Goal: Use online tool/utility: Utilize a website feature to perform a specific function

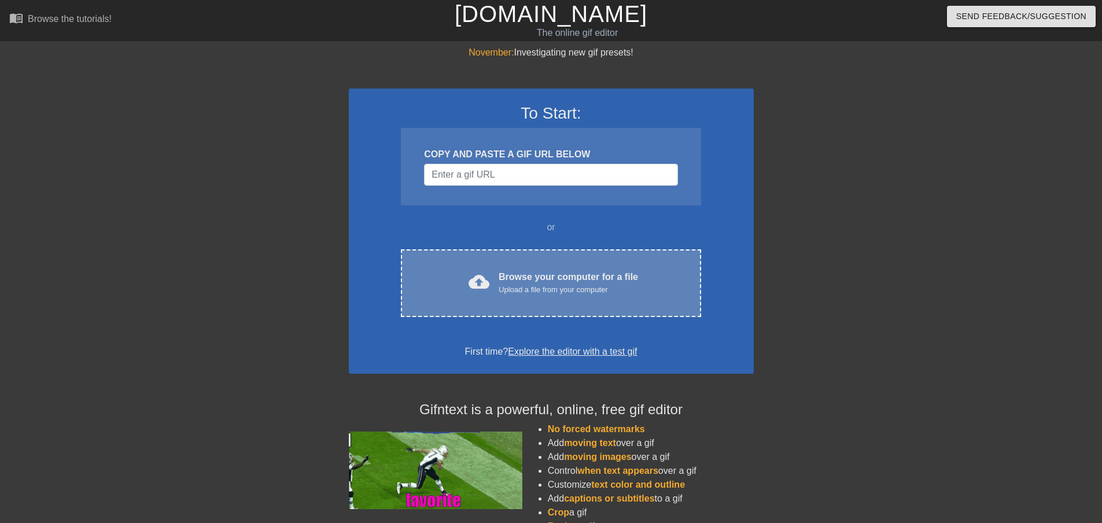
click at [585, 290] on div "Upload a file from your computer" at bounding box center [568, 290] width 139 height 12
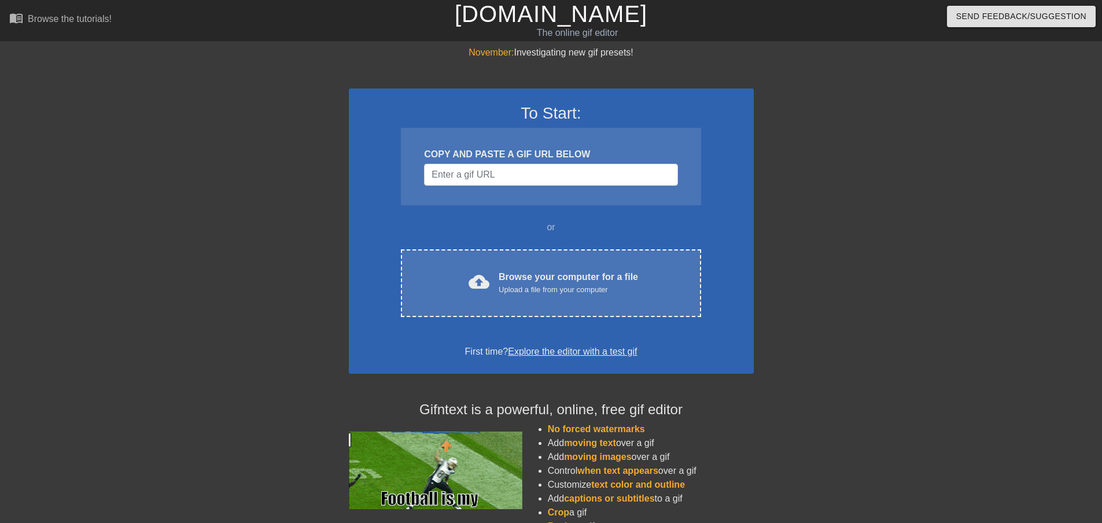
click at [0, 271] on div "November: Investigating new gif presets! To Start: COPY AND PASTE A GIF URL BEL…" at bounding box center [551, 329] width 1102 height 566
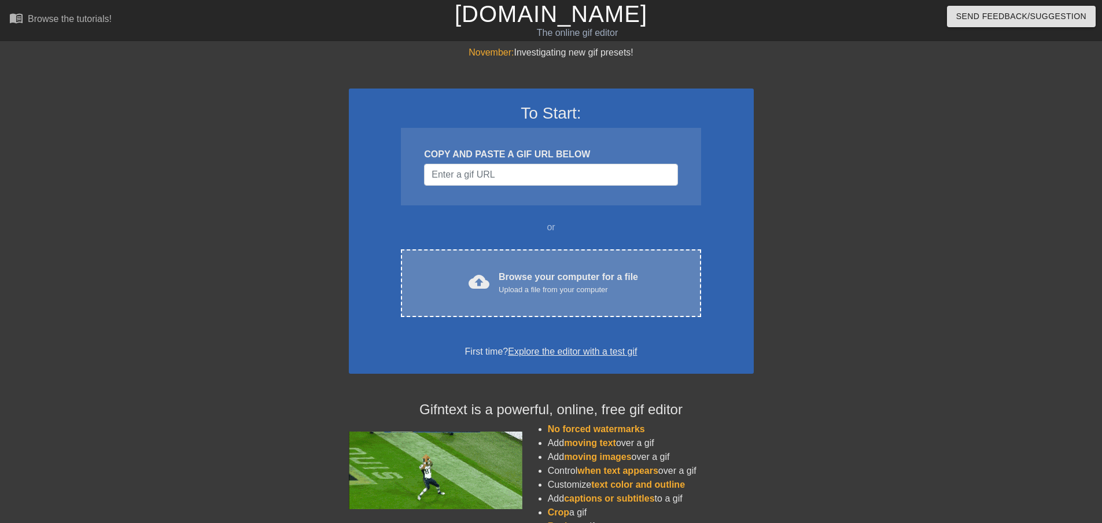
drag, startPoint x: 454, startPoint y: 267, endPoint x: 421, endPoint y: 295, distance: 43.0
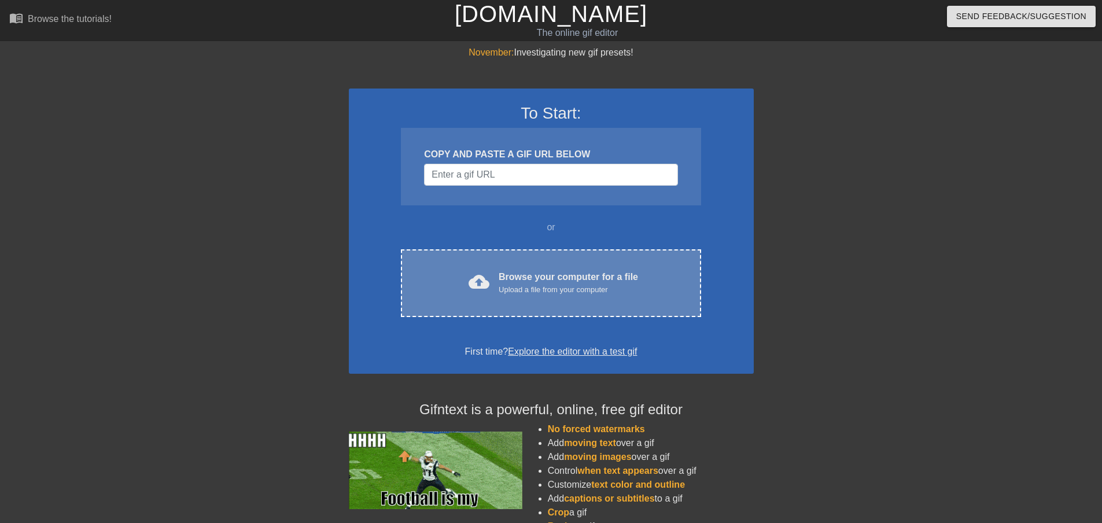
click at [421, 295] on div "cloud_upload Browse your computer for a file Upload a file from your computer C…" at bounding box center [551, 283] width 300 height 68
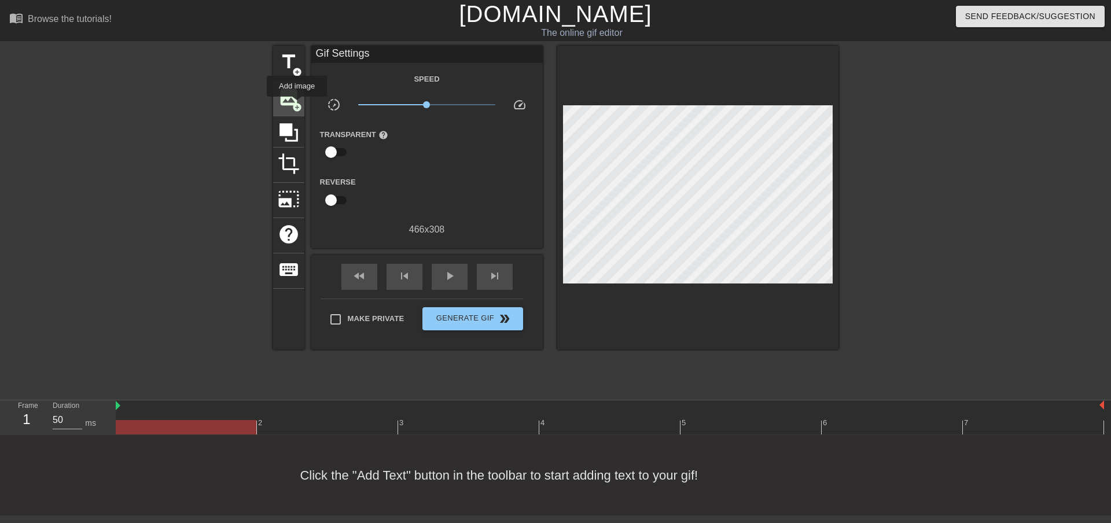
click at [297, 105] on span "add_circle" at bounding box center [297, 107] width 10 height 10
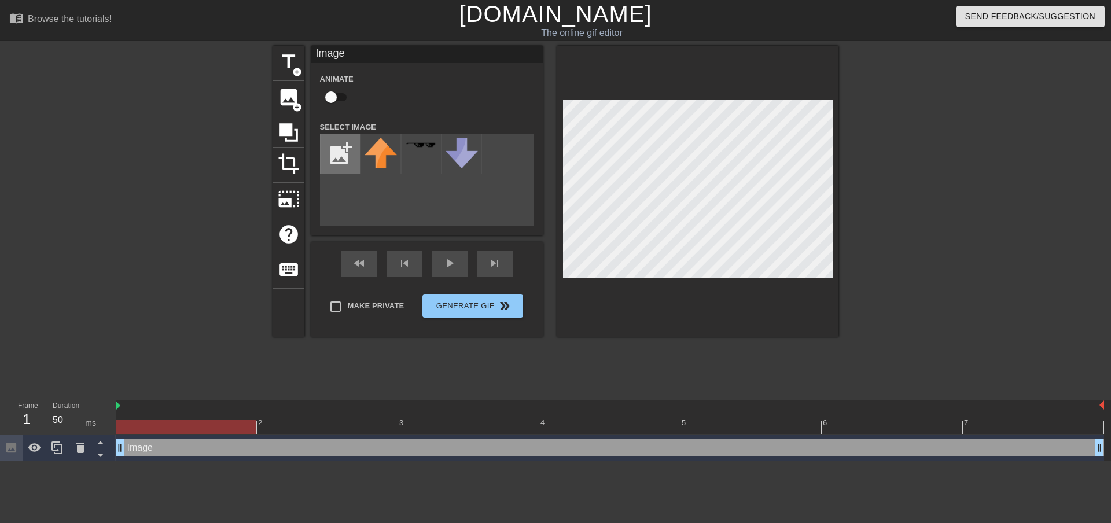
click at [334, 146] on input "file" at bounding box center [339, 153] width 39 height 39
click at [84, 445] on icon at bounding box center [80, 448] width 14 height 14
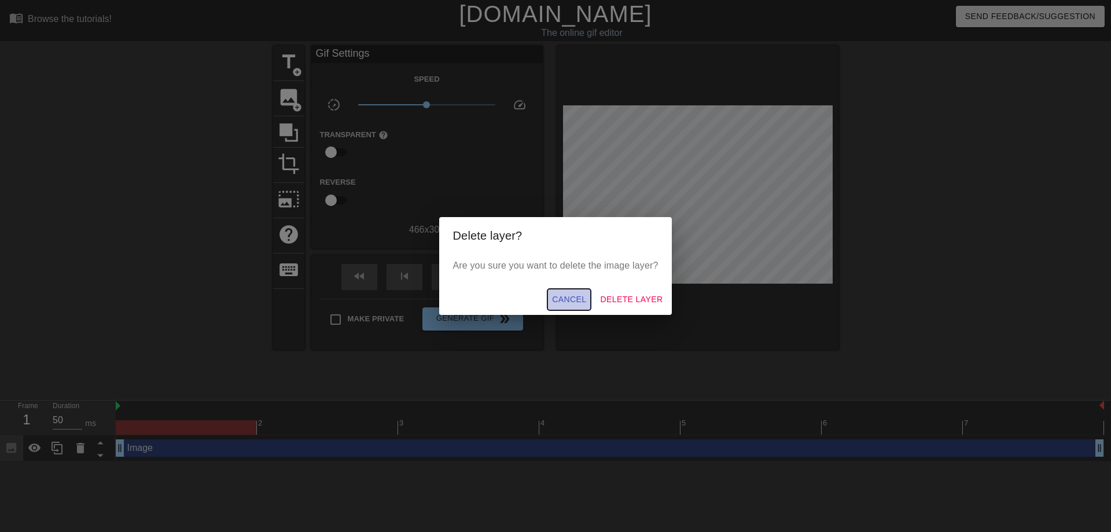
click at [572, 298] on span "Cancel" at bounding box center [569, 299] width 34 height 14
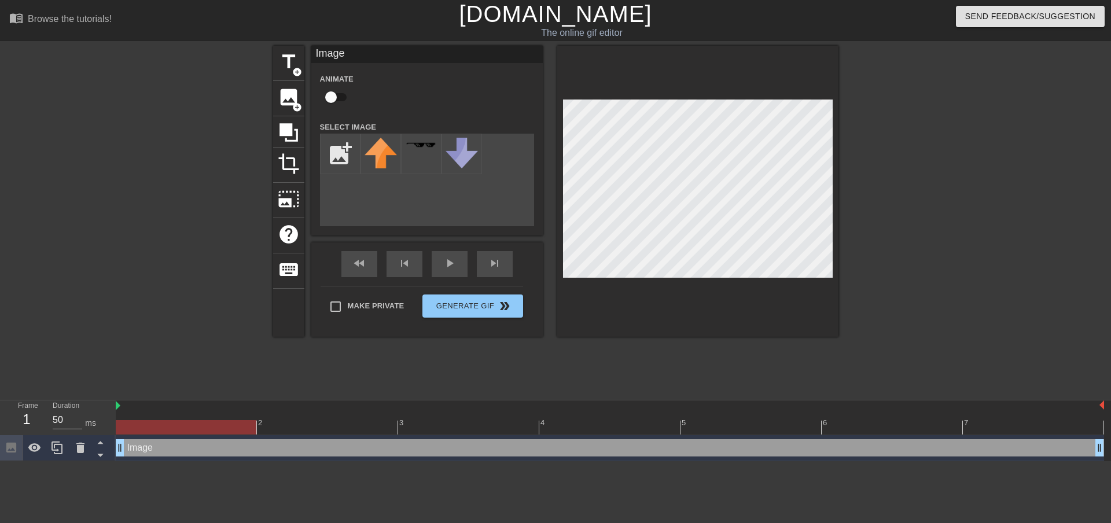
click at [132, 445] on div "Image drag_handle drag_handle" at bounding box center [610, 447] width 988 height 17
drag, startPoint x: 135, startPoint y: 453, endPoint x: 94, endPoint y: 454, distance: 40.5
click at [135, 454] on div "Image drag_handle drag_handle" at bounding box center [610, 447] width 988 height 17
click at [191, 414] on div at bounding box center [186, 419] width 141 height 14
click at [186, 420] on div at bounding box center [186, 427] width 141 height 14
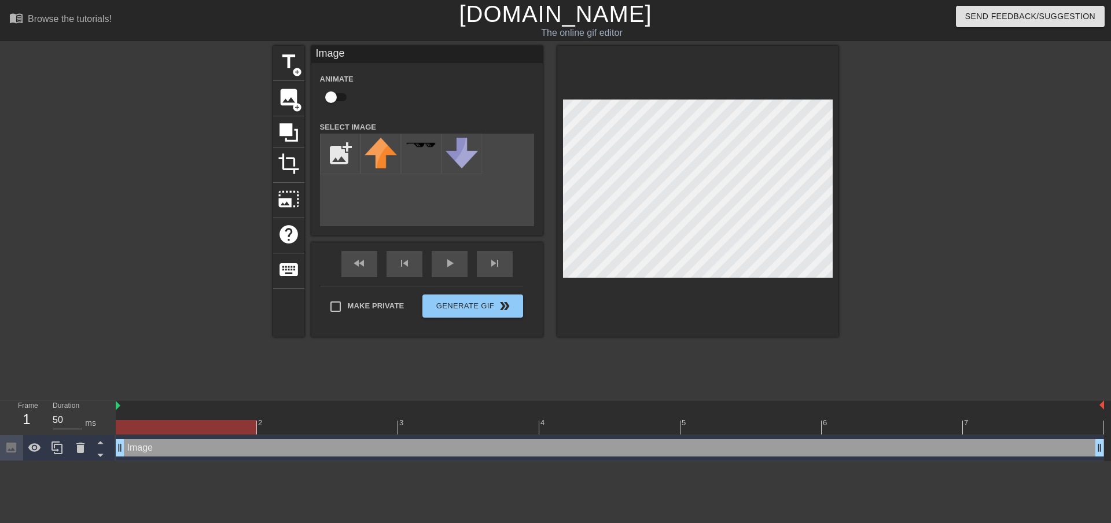
click at [154, 403] on div at bounding box center [610, 406] width 988 height 12
click at [78, 452] on icon at bounding box center [80, 448] width 8 height 10
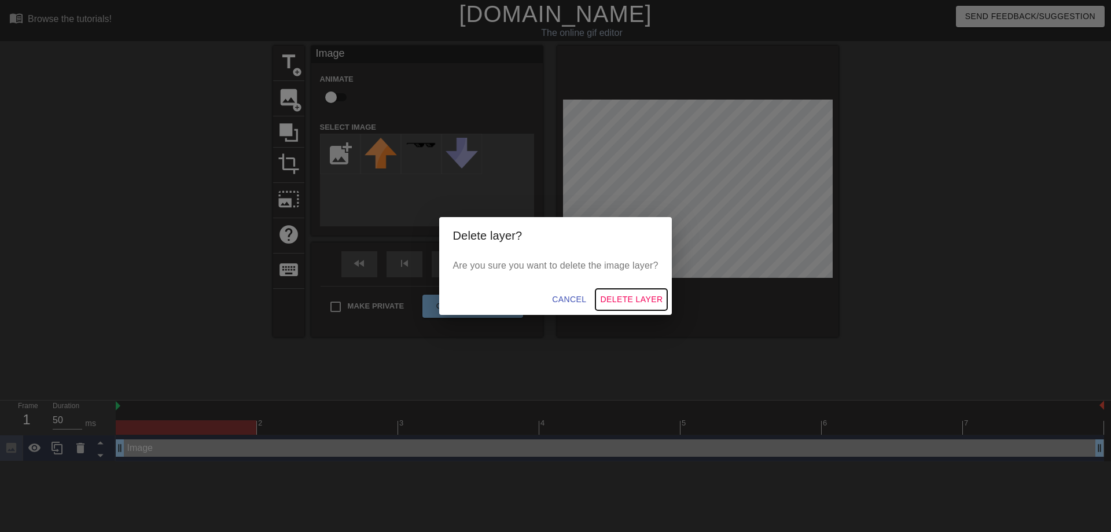
click at [627, 302] on span "Delete Layer" at bounding box center [631, 299] width 62 height 14
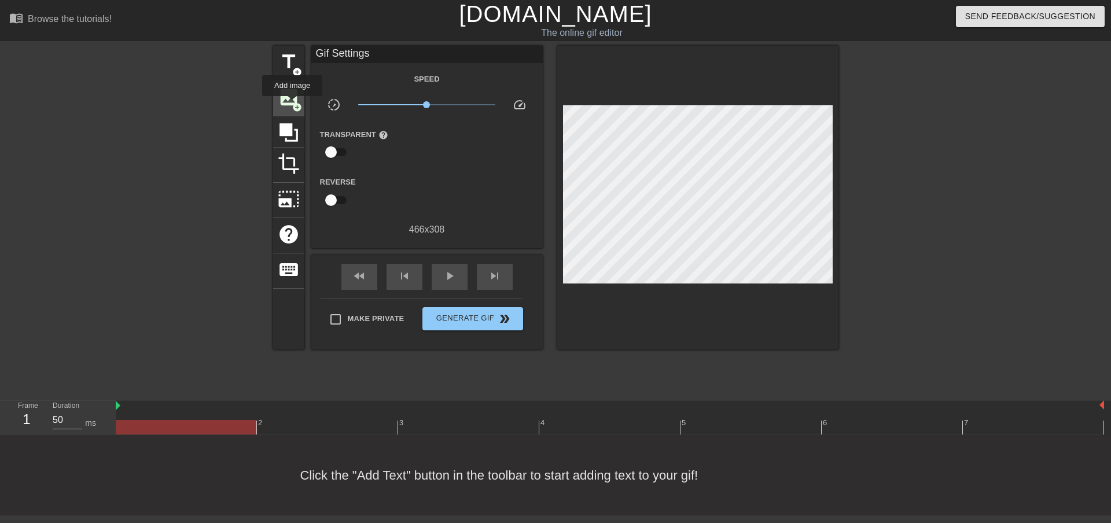
click at [292, 104] on span "add_circle" at bounding box center [297, 107] width 10 height 10
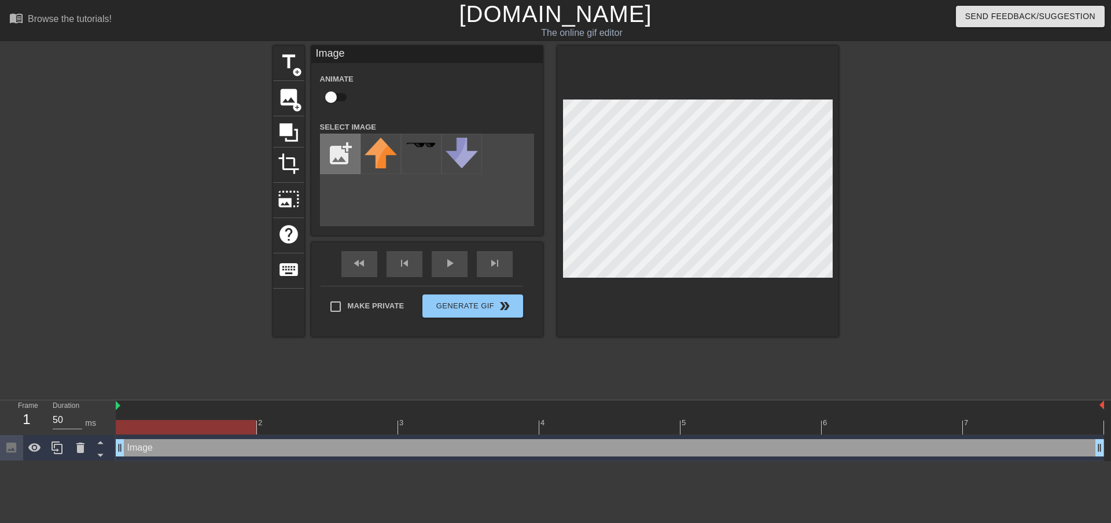
click at [337, 145] on input "file" at bounding box center [339, 153] width 39 height 39
type input "C:\fakepath\IMG_8357.png"
click at [83, 456] on div at bounding box center [80, 447] width 23 height 25
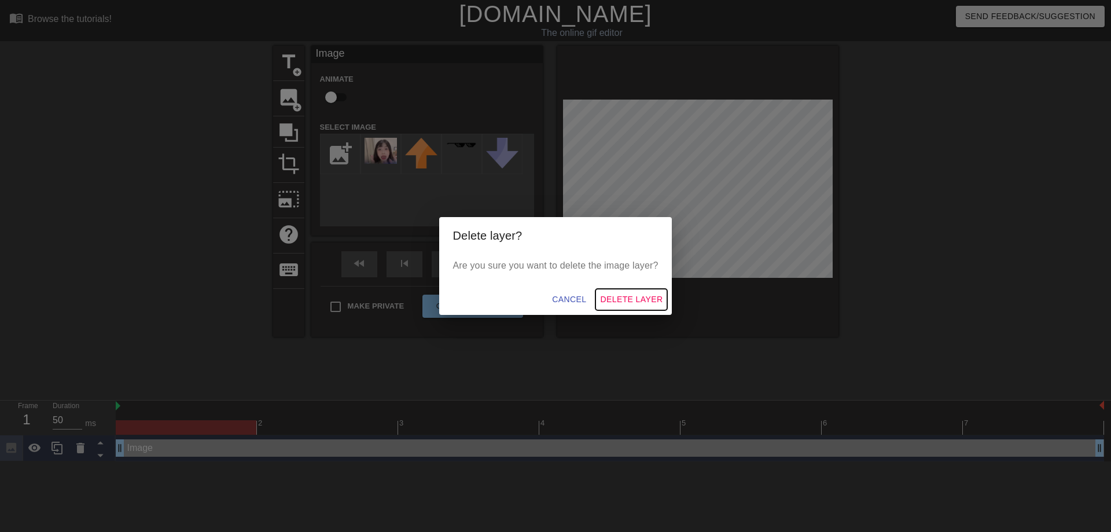
click at [629, 298] on span "Delete Layer" at bounding box center [631, 299] width 62 height 14
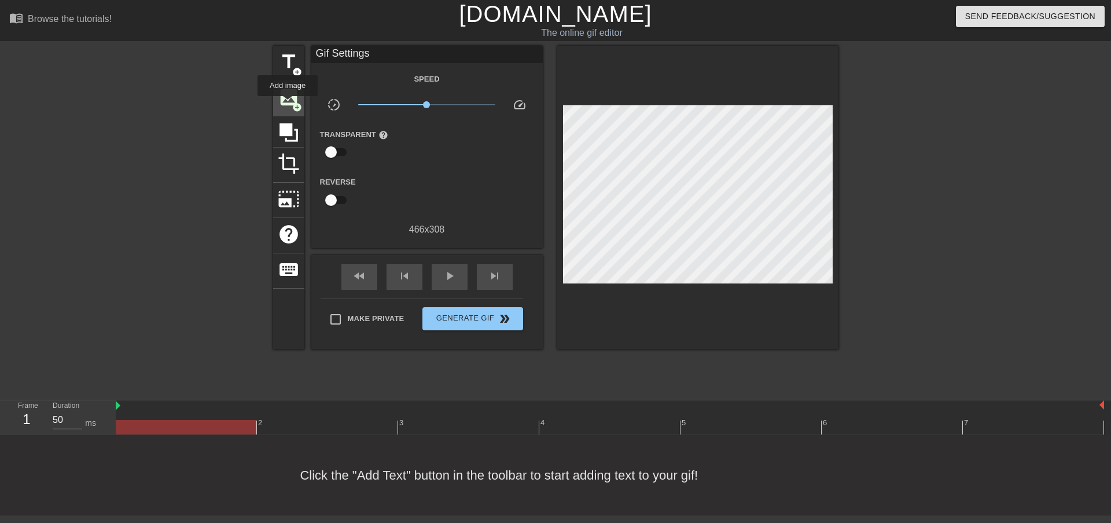
click at [287, 104] on span "image" at bounding box center [289, 97] width 22 height 22
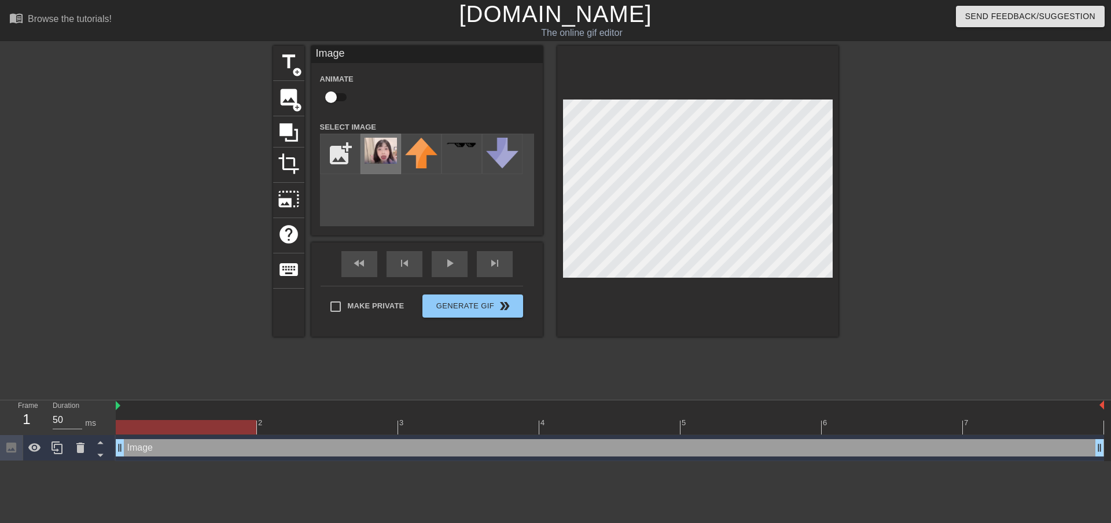
click at [374, 149] on img at bounding box center [380, 151] width 32 height 26
click at [294, 195] on span "photo_size_select_large" at bounding box center [289, 199] width 22 height 22
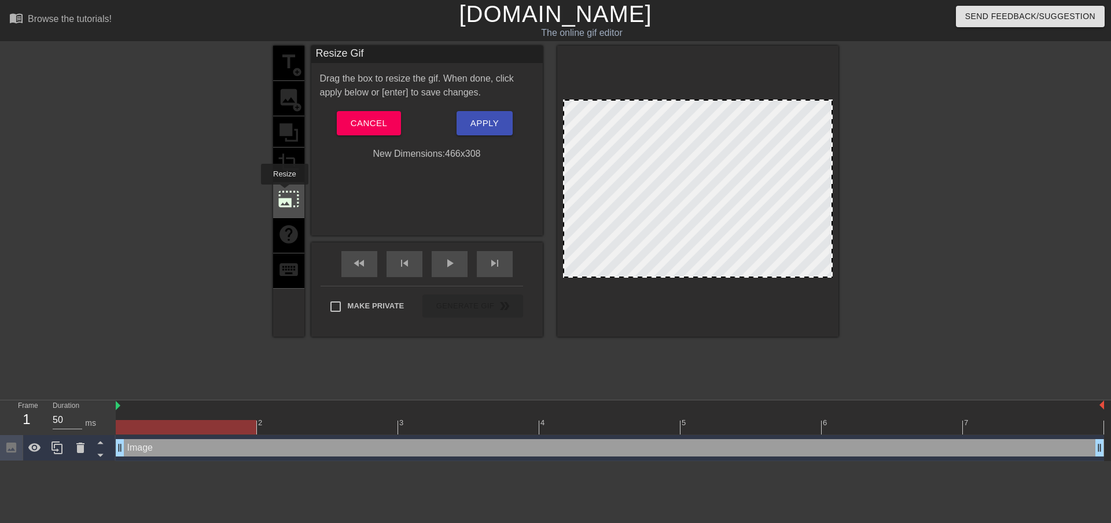
click at [284, 193] on span "photo_size_select_large" at bounding box center [289, 199] width 22 height 22
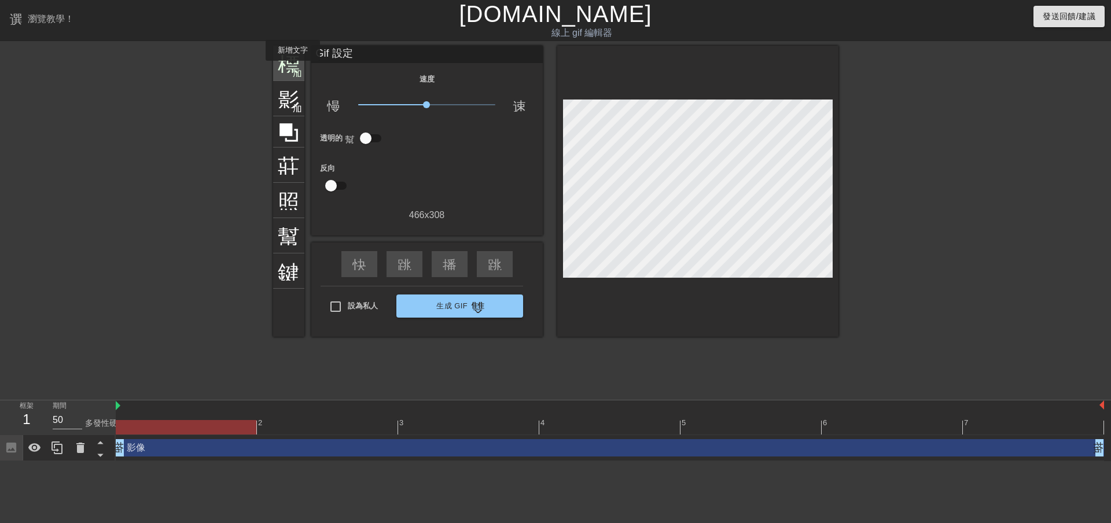
click at [293, 69] on font "加入圓圈" at bounding box center [311, 72] width 39 height 10
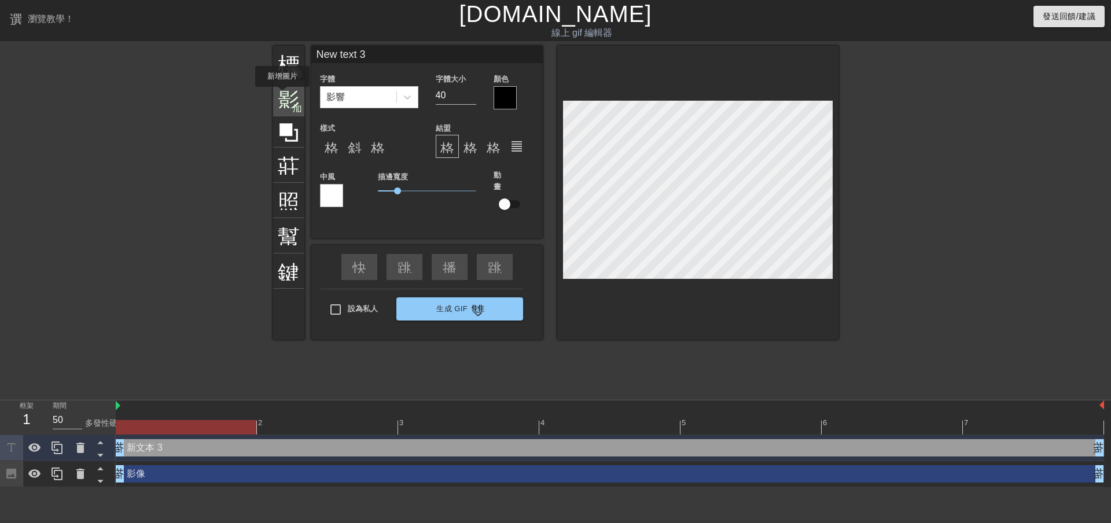
click at [282, 97] on font "影像" at bounding box center [300, 97] width 44 height 22
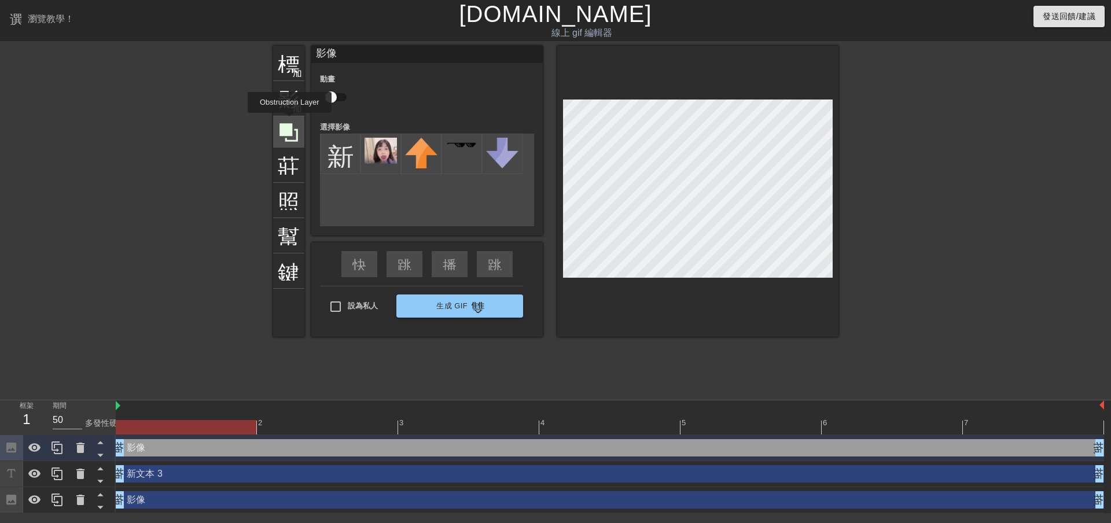
click at [290, 121] on icon at bounding box center [289, 132] width 22 height 22
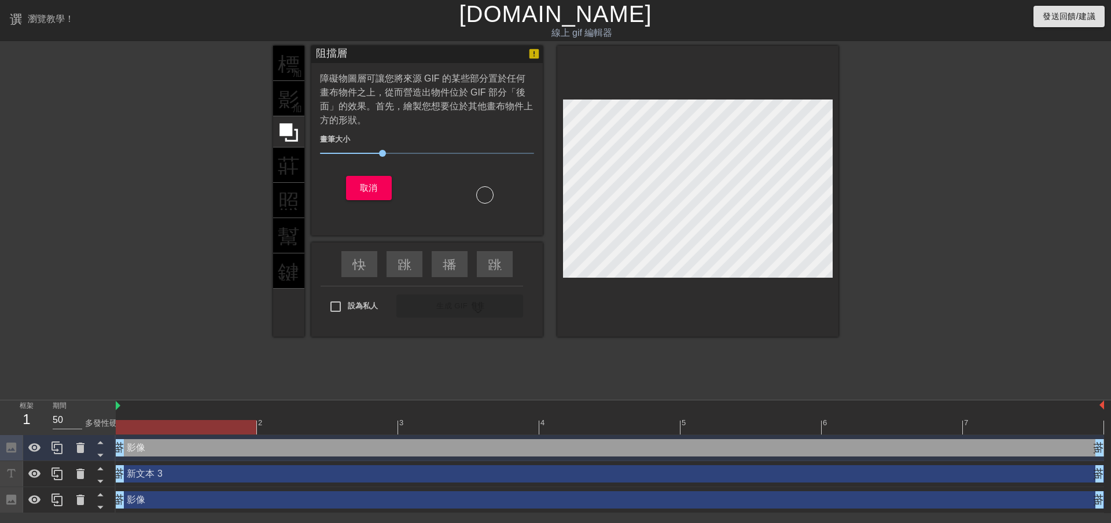
click at [287, 97] on div "標題 加入圓圈 影像 加入圓圈 莊稼 照片尺寸選擇大 幫助 鍵盤" at bounding box center [288, 191] width 31 height 291
click at [367, 185] on font "取消" at bounding box center [369, 188] width 18 height 10
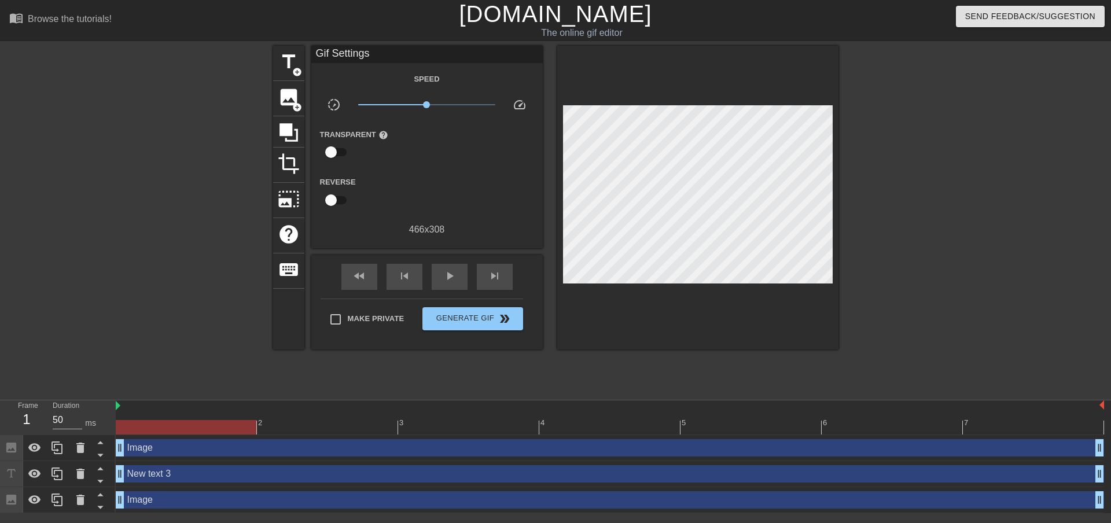
click at [1034, 215] on div "title add_circle image add_circle crop photo_size_select_large help keyboard Gi…" at bounding box center [555, 219] width 1111 height 347
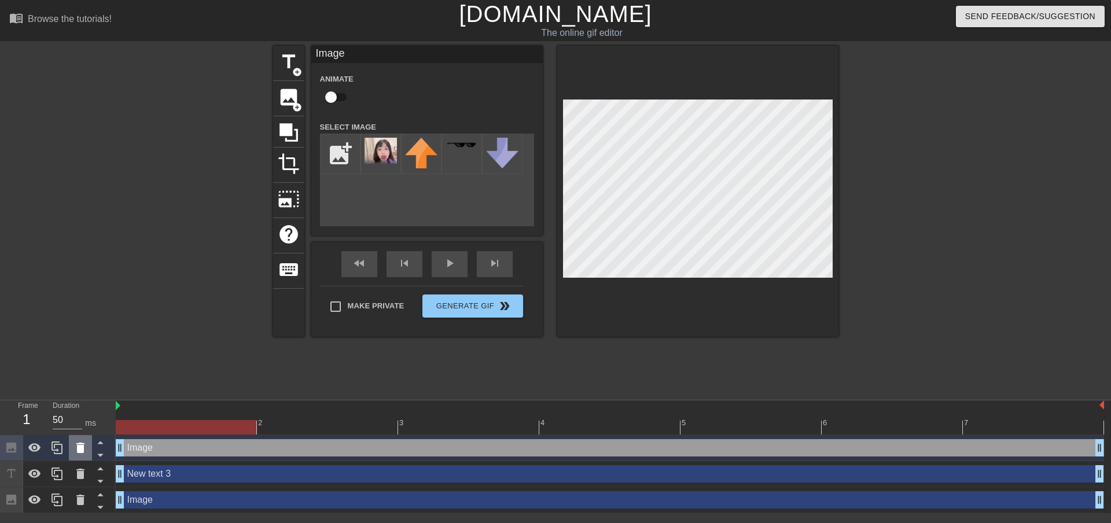
click at [78, 453] on icon at bounding box center [80, 448] width 8 height 10
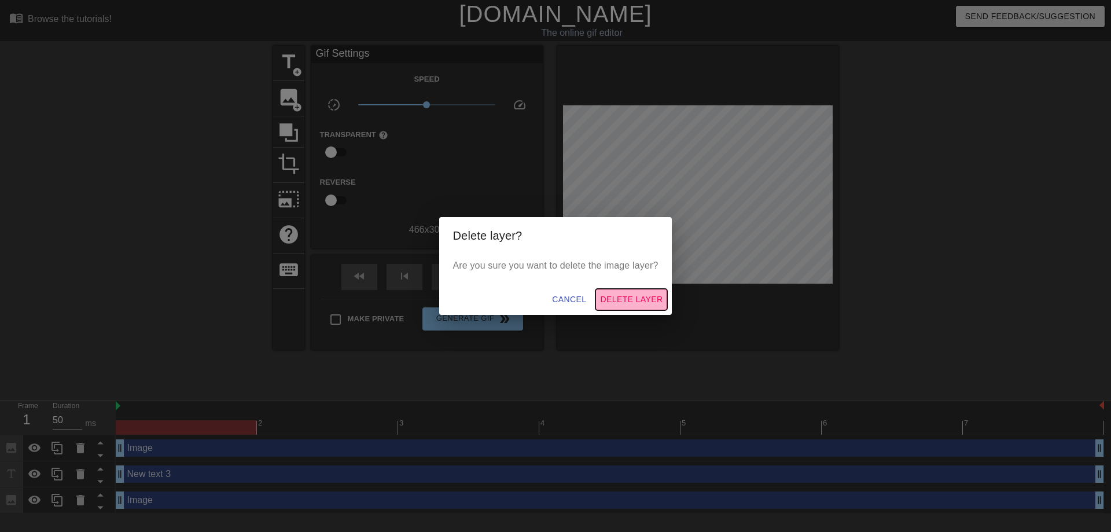
click at [610, 300] on span "Delete Layer" at bounding box center [631, 299] width 62 height 14
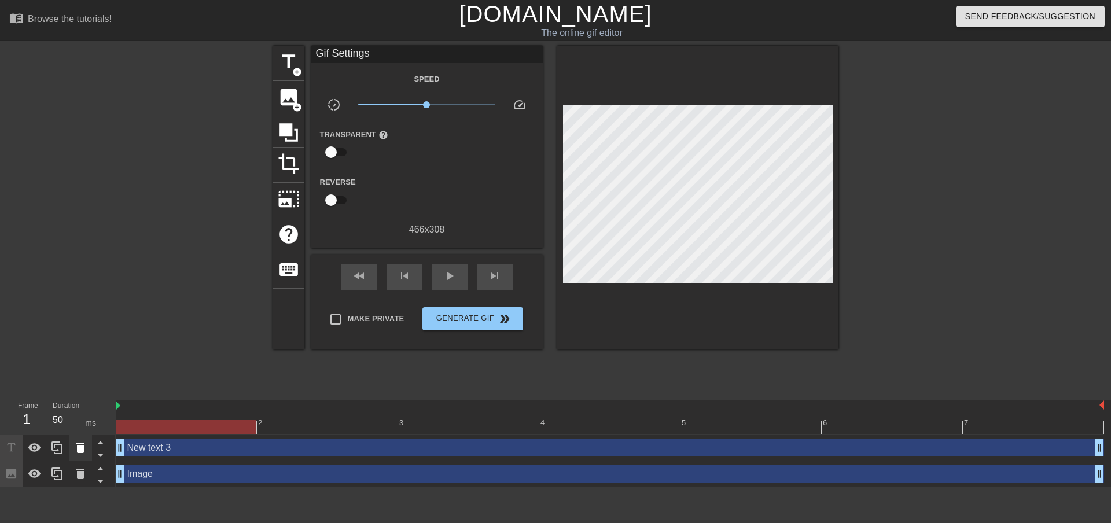
click at [82, 449] on icon at bounding box center [80, 448] width 8 height 10
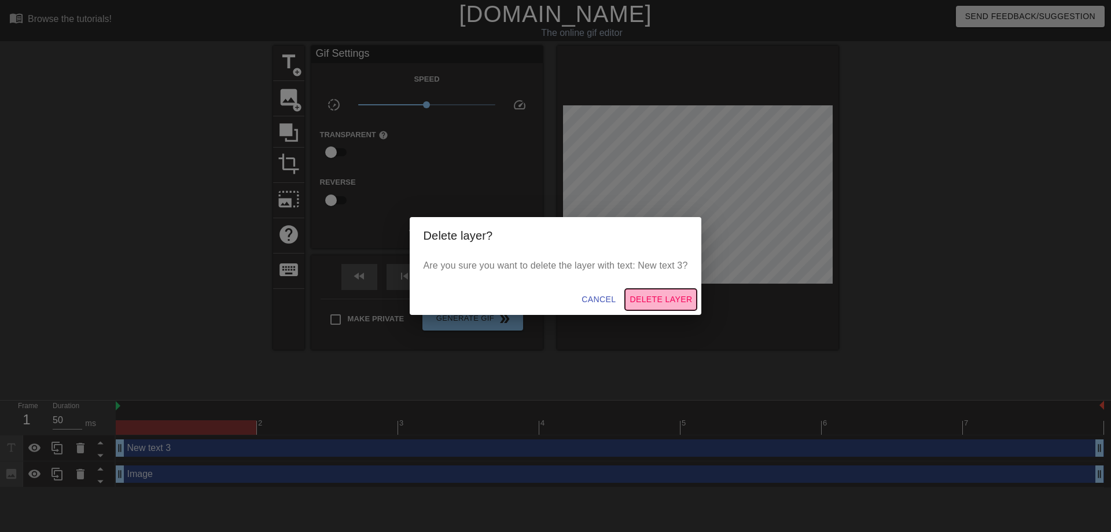
click at [664, 304] on span "Delete Layer" at bounding box center [660, 299] width 62 height 14
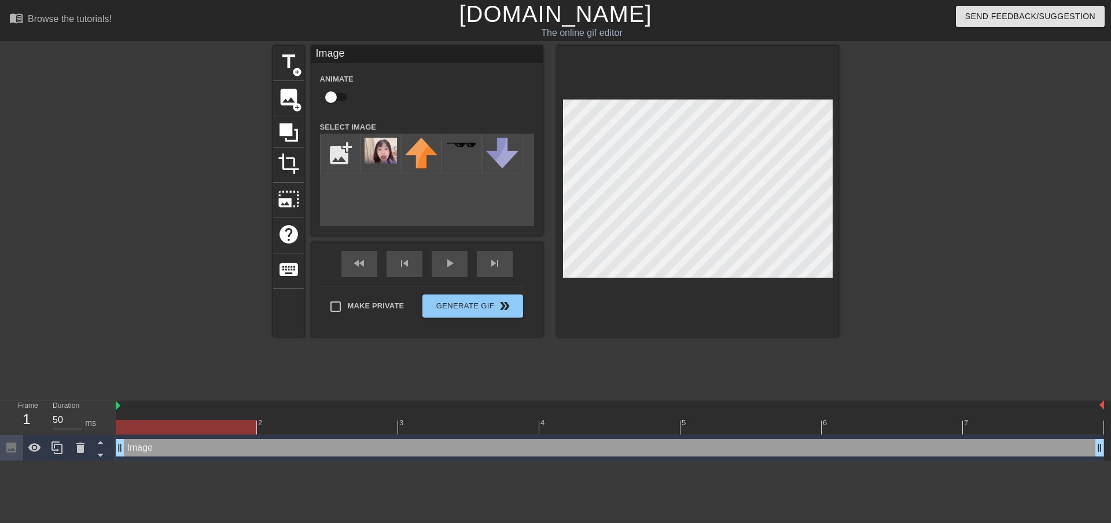
click at [293, 451] on div "Image drag_handle drag_handle" at bounding box center [610, 447] width 988 height 17
click at [29, 455] on div at bounding box center [34, 447] width 23 height 25
click at [30, 455] on div at bounding box center [34, 447] width 23 height 25
click at [336, 98] on input "checkbox" at bounding box center [331, 97] width 66 height 22
click at [342, 98] on input "checkbox" at bounding box center [342, 97] width 66 height 22
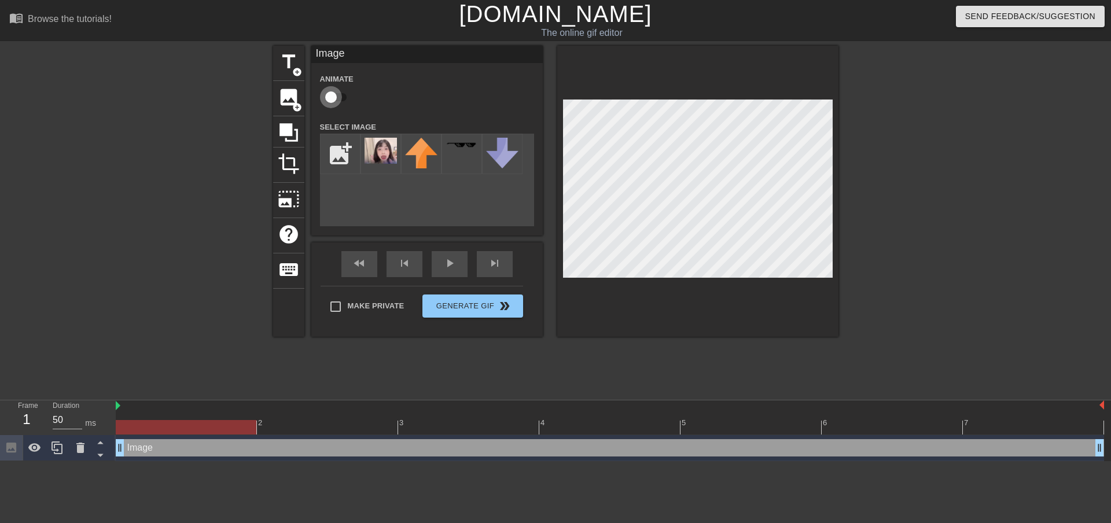
click at [336, 97] on input "checkbox" at bounding box center [331, 97] width 66 height 22
drag, startPoint x: 334, startPoint y: 98, endPoint x: 322, endPoint y: 98, distance: 12.1
click at [322, 98] on input "checkbox" at bounding box center [342, 97] width 66 height 22
checkbox input "false"
click at [293, 204] on span "photo_size_select_large" at bounding box center [289, 199] width 22 height 22
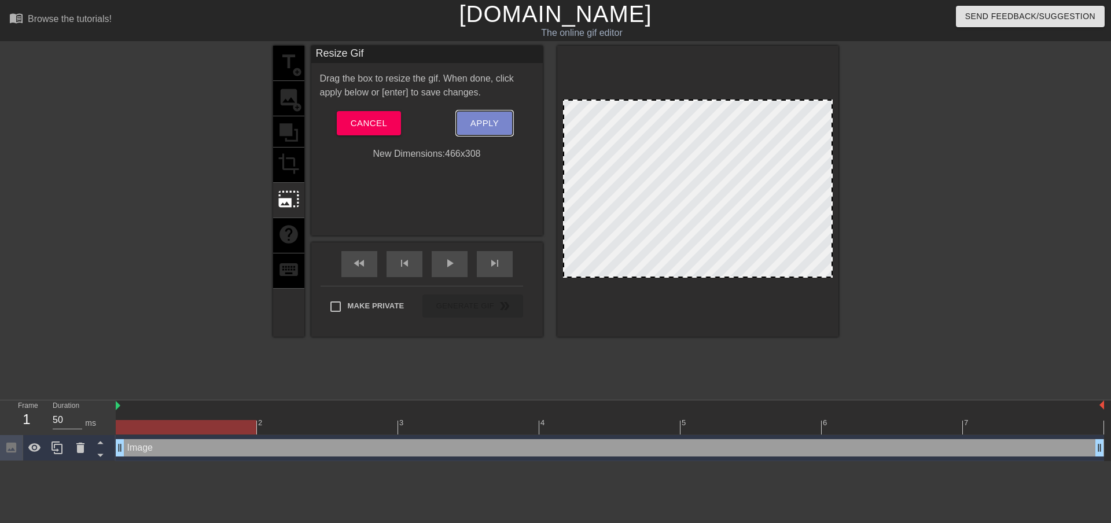
click at [472, 115] on button "Apply" at bounding box center [484, 123] width 56 height 24
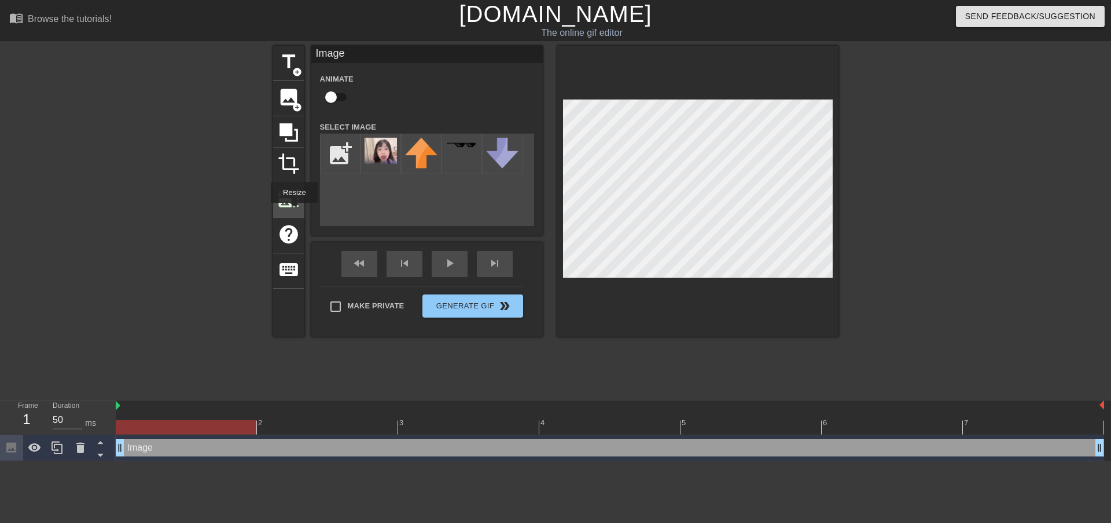
click at [292, 202] on span "photo_size_select_large" at bounding box center [289, 199] width 22 height 22
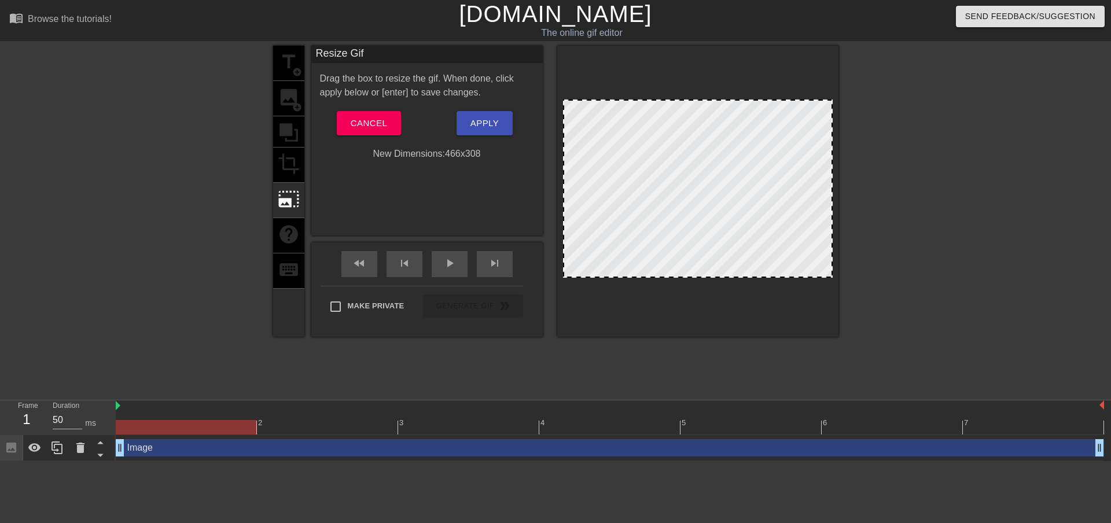
drag, startPoint x: 673, startPoint y: 164, endPoint x: 696, endPoint y: 178, distance: 26.7
click at [767, 184] on div at bounding box center [698, 188] width 270 height 178
click at [678, 178] on div at bounding box center [698, 188] width 270 height 178
click at [58, 454] on icon at bounding box center [56, 447] width 11 height 13
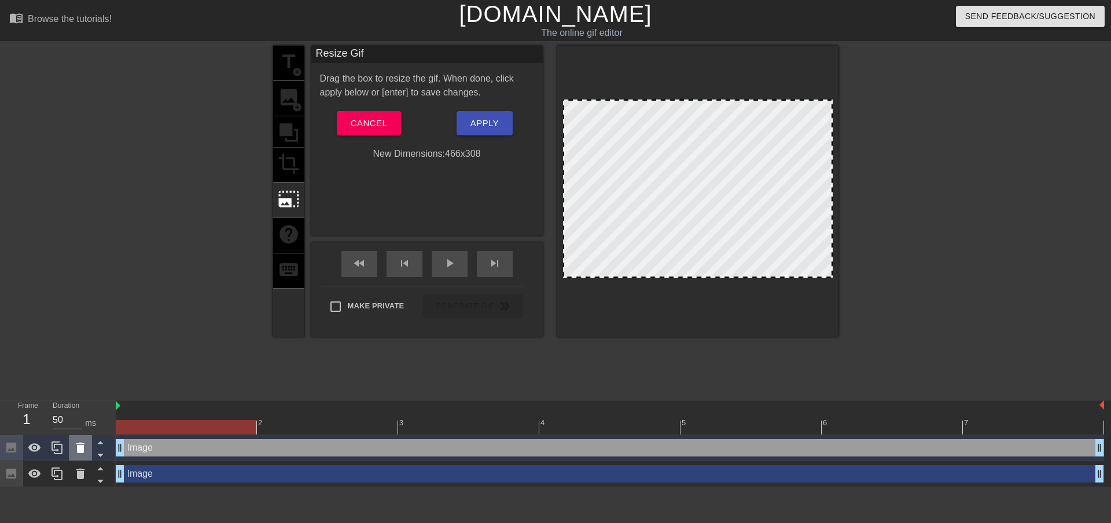
click at [78, 452] on icon at bounding box center [80, 448] width 8 height 10
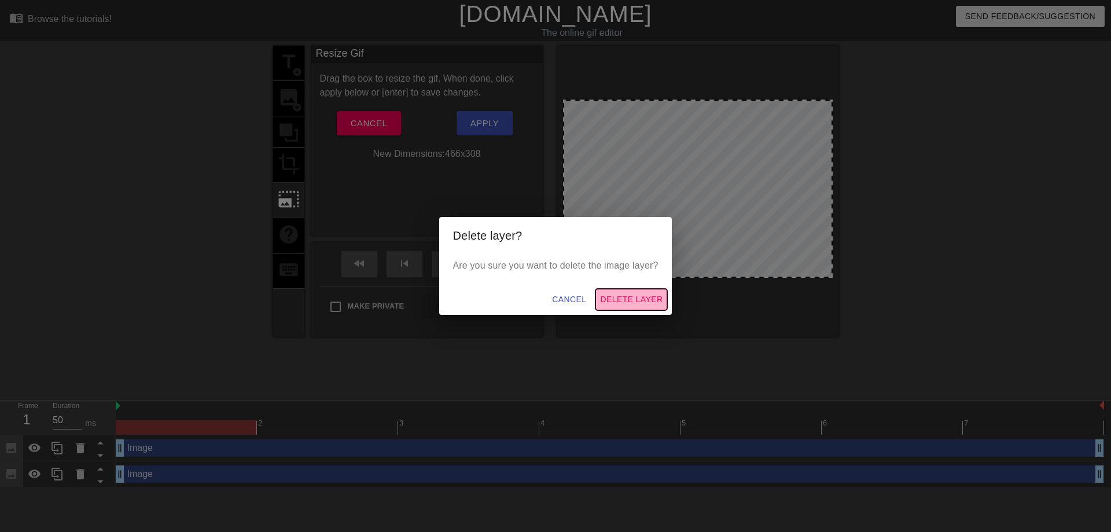
click at [640, 300] on span "Delete Layer" at bounding box center [631, 299] width 62 height 14
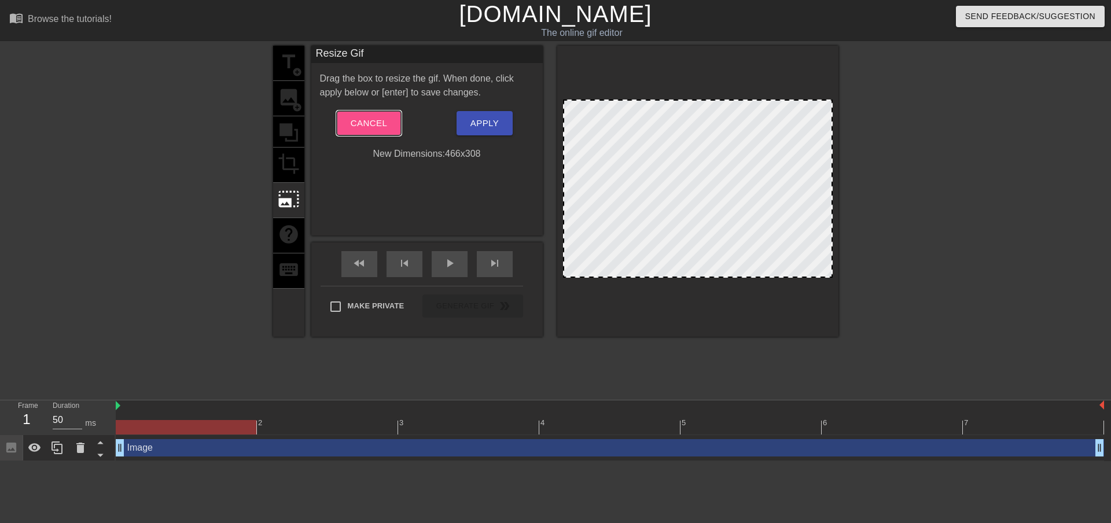
click at [374, 121] on span "Cancel" at bounding box center [369, 123] width 36 height 15
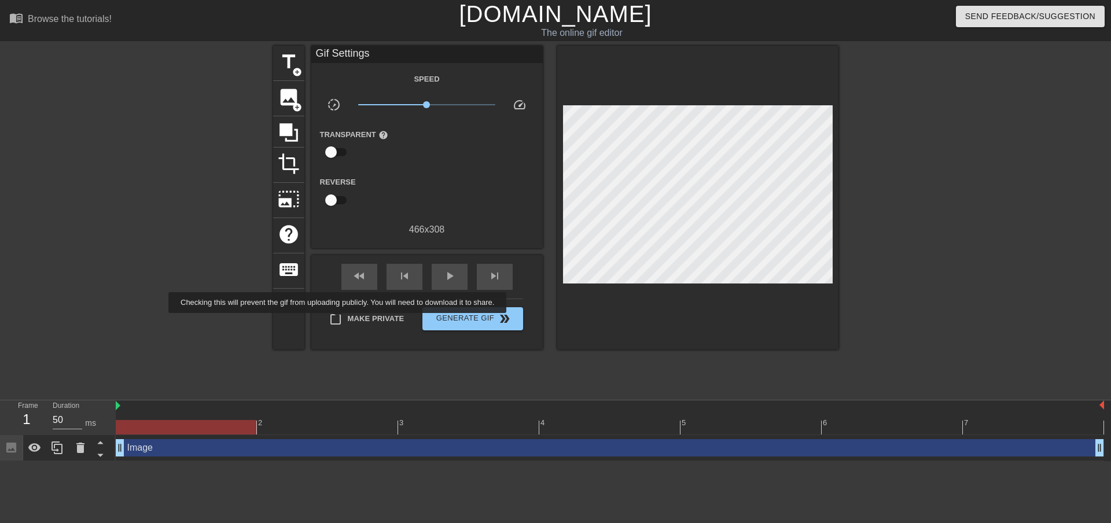
click at [340, 321] on input "Make Private" at bounding box center [335, 319] width 24 height 24
checkbox input "false"
click at [298, 264] on span "keyboard" at bounding box center [289, 270] width 22 height 22
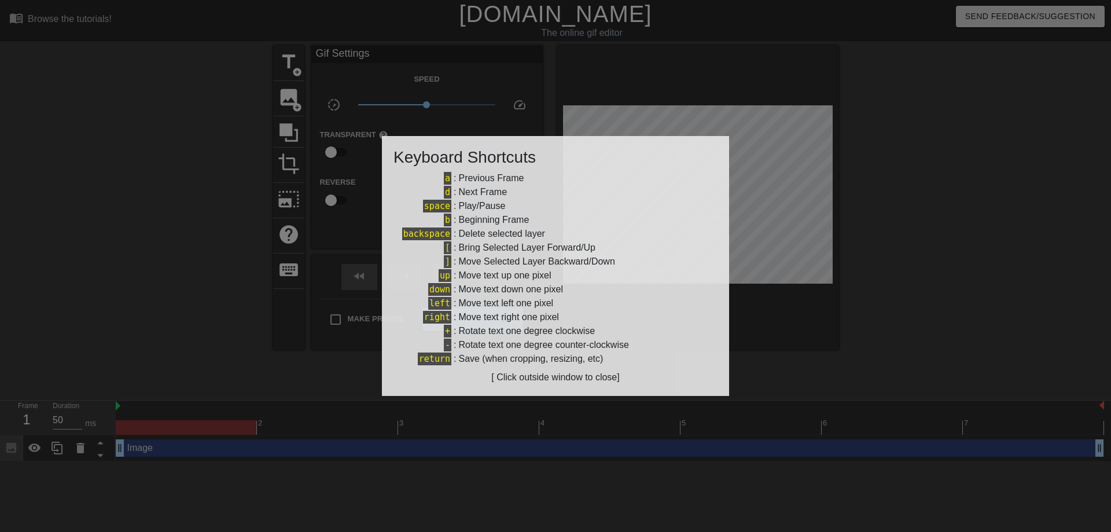
click at [297, 264] on div at bounding box center [555, 266] width 1111 height 532
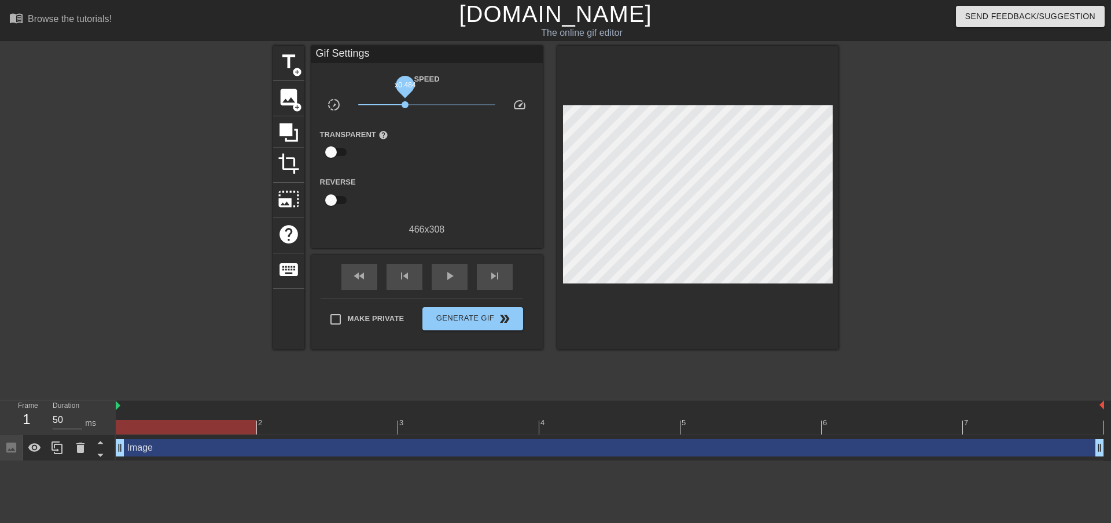
drag, startPoint x: 424, startPoint y: 104, endPoint x: 402, endPoint y: 104, distance: 22.0
click at [403, 104] on span "x0.484" at bounding box center [404, 104] width 7 height 7
click at [432, 103] on span "x1.07" at bounding box center [428, 104] width 7 height 7
click at [333, 156] on input "checkbox" at bounding box center [331, 152] width 66 height 22
click at [342, 152] on input "checkbox" at bounding box center [342, 152] width 66 height 22
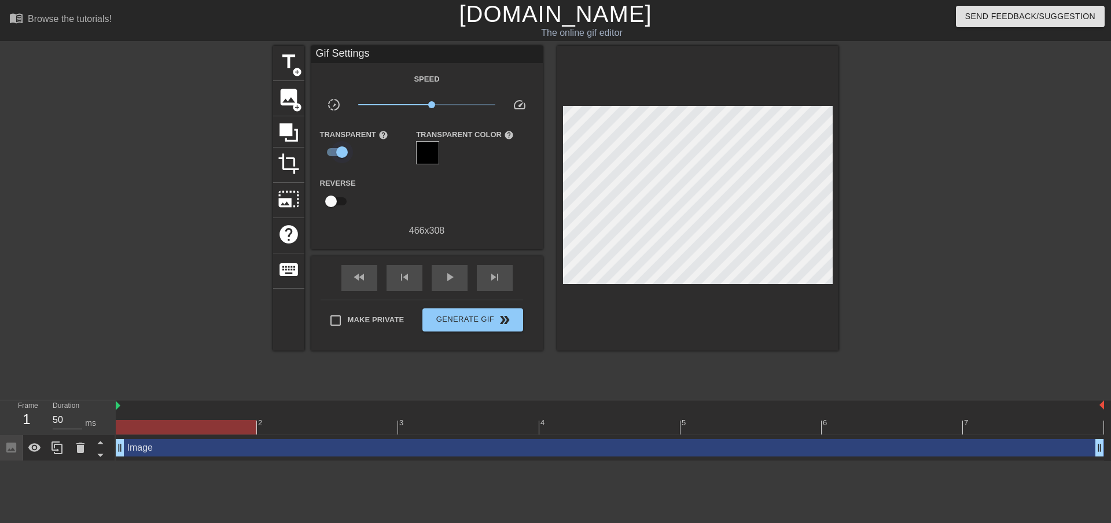
checkbox input "false"
click at [295, 108] on span "add_circle" at bounding box center [297, 107] width 10 height 10
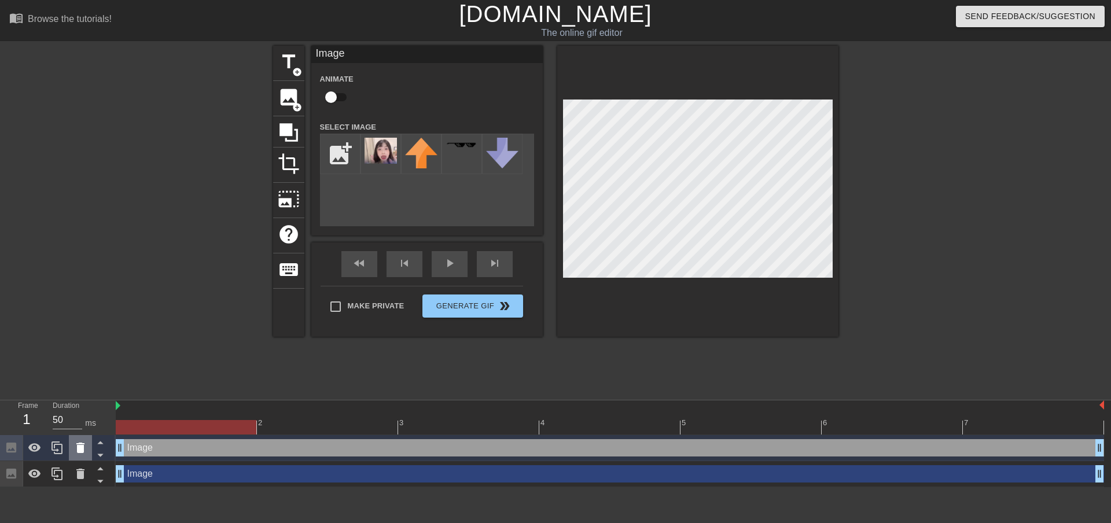
click at [81, 452] on icon at bounding box center [80, 448] width 8 height 10
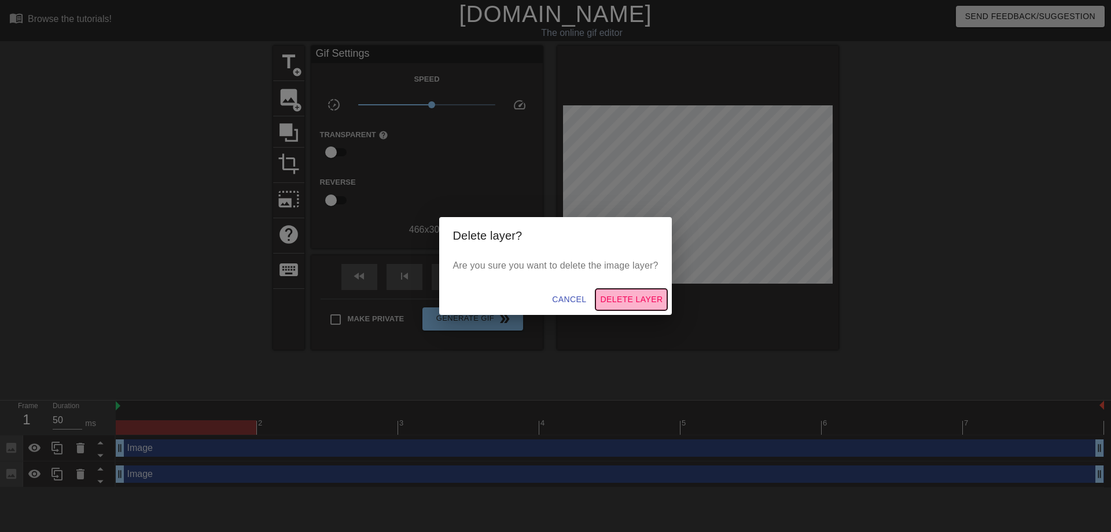
click at [635, 297] on span "Delete Layer" at bounding box center [631, 299] width 62 height 14
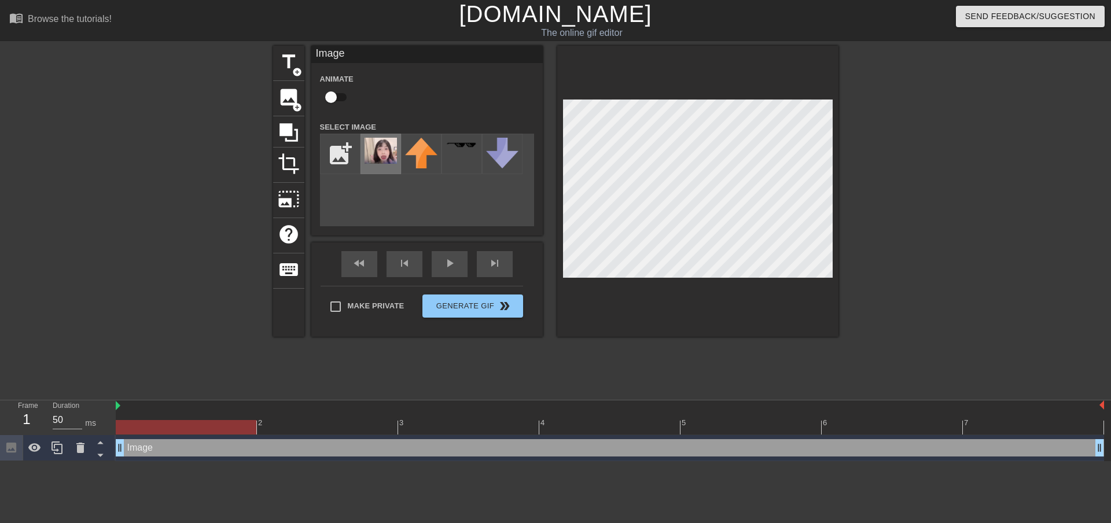
click at [378, 153] on img at bounding box center [380, 151] width 32 height 26
drag, startPoint x: 378, startPoint y: 153, endPoint x: 386, endPoint y: 139, distance: 16.9
click at [386, 139] on img at bounding box center [380, 151] width 32 height 26
click at [296, 197] on span "photo_size_select_large" at bounding box center [289, 199] width 22 height 22
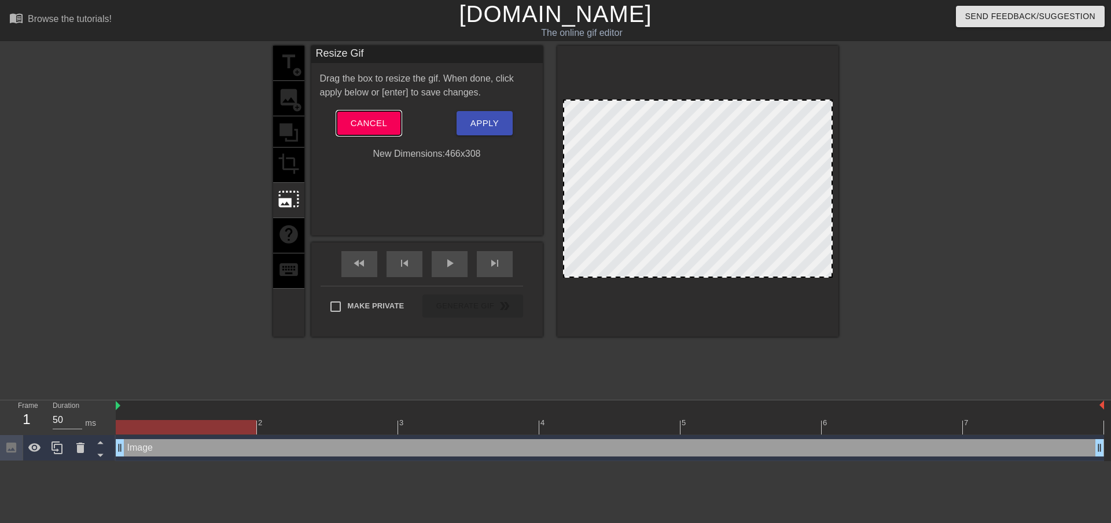
click at [377, 123] on span "Cancel" at bounding box center [369, 123] width 36 height 15
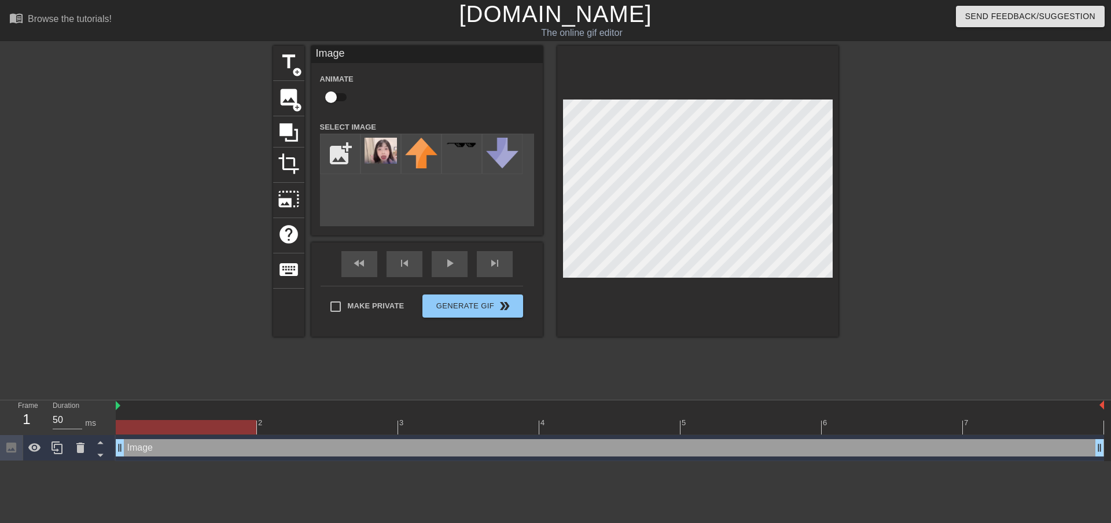
click at [333, 98] on input "checkbox" at bounding box center [331, 97] width 66 height 22
checkbox input "true"
click at [376, 153] on img at bounding box center [380, 151] width 32 height 26
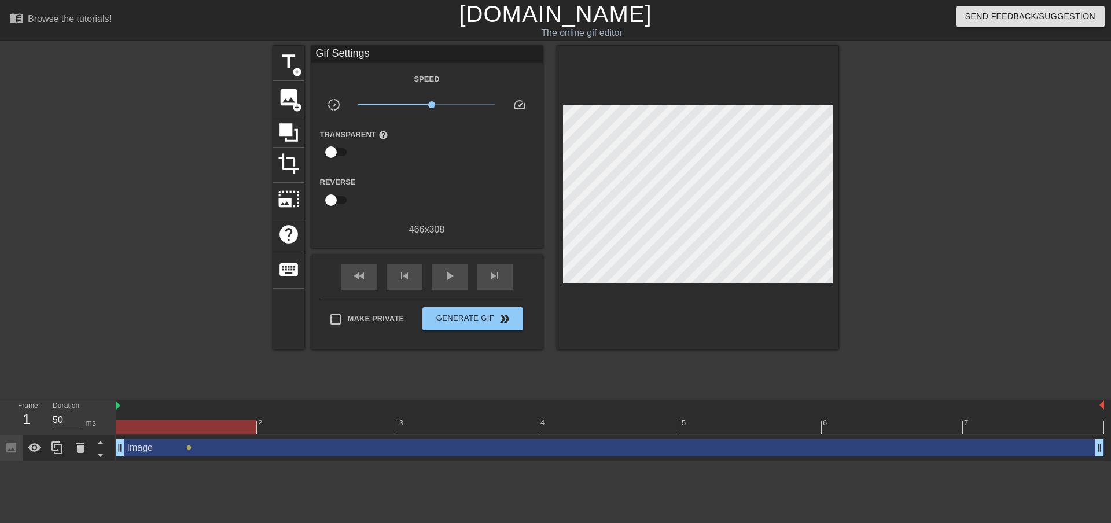
click at [340, 304] on div "Make Private Generate Gif double_arrow" at bounding box center [421, 321] width 202 height 46
click at [341, 316] on input "Make Private" at bounding box center [335, 319] width 24 height 24
click at [341, 318] on input "Make Private" at bounding box center [335, 319] width 24 height 24
checkbox input "false"
click at [79, 450] on icon at bounding box center [80, 448] width 8 height 10
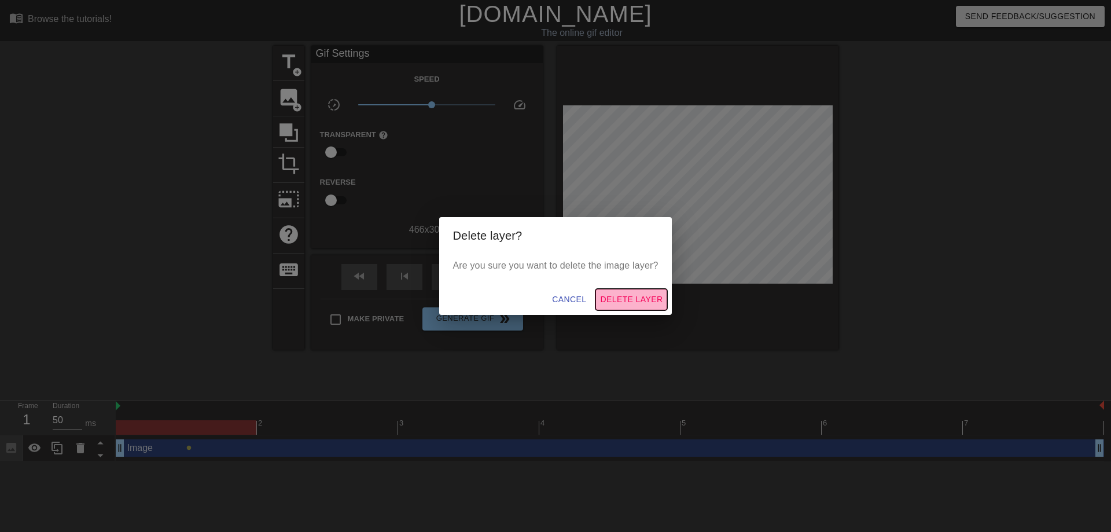
click at [634, 304] on span "Delete Layer" at bounding box center [631, 299] width 62 height 14
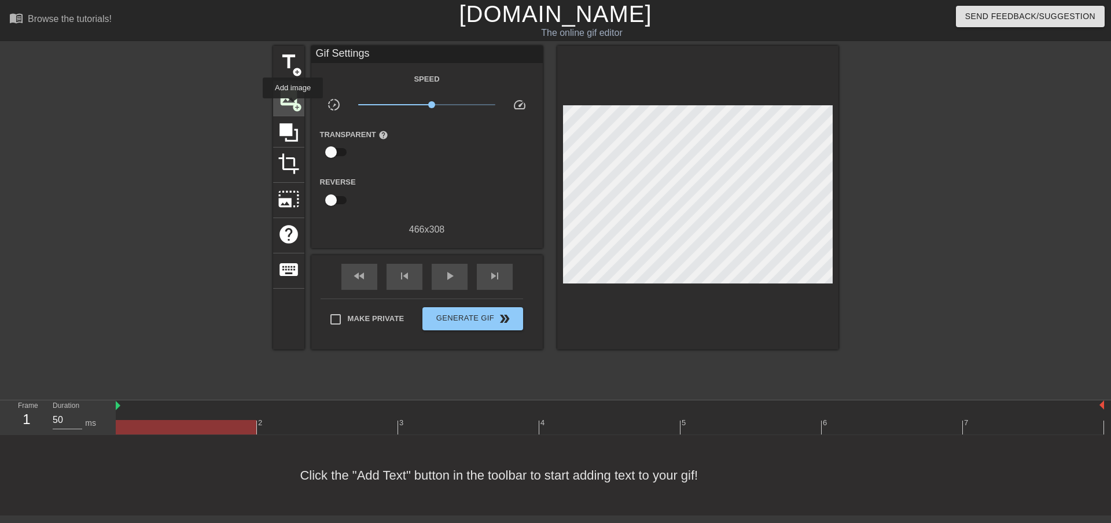
click at [293, 106] on span "add_circle" at bounding box center [297, 107] width 10 height 10
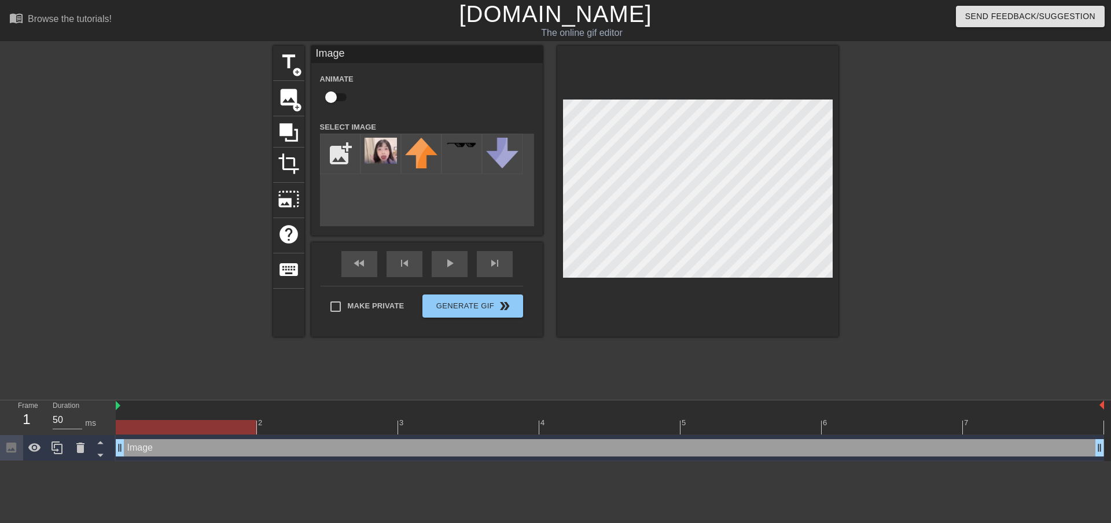
click at [333, 101] on input "checkbox" at bounding box center [331, 97] width 66 height 22
click at [337, 97] on input "checkbox" at bounding box center [342, 97] width 66 height 22
checkbox input "false"
click at [340, 138] on input "file" at bounding box center [339, 153] width 39 height 39
type input "C:\fakepath\IMG_8405.png"
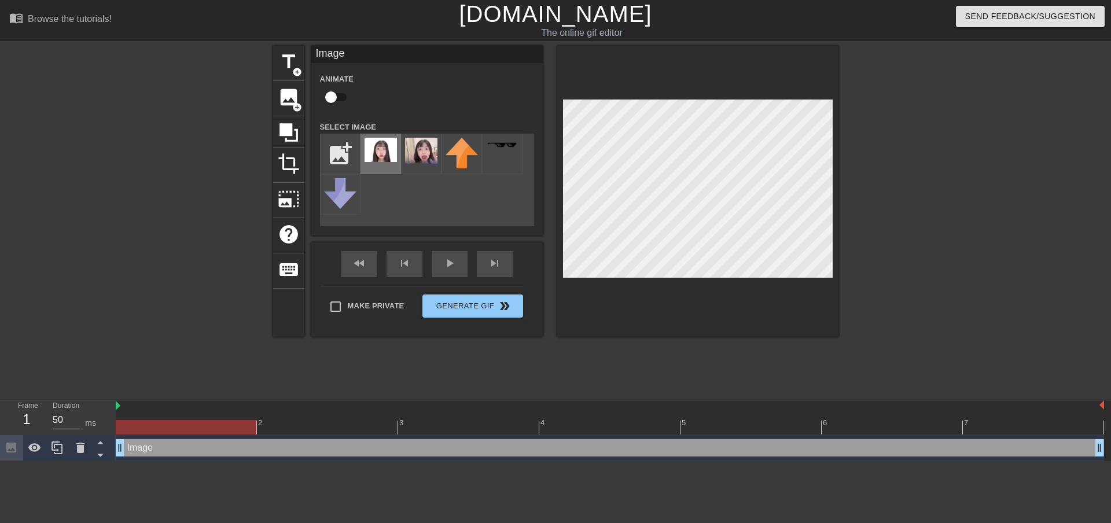
click at [389, 167] on div at bounding box center [380, 154] width 40 height 40
click at [348, 192] on img at bounding box center [340, 193] width 32 height 31
click at [384, 156] on img at bounding box center [380, 150] width 32 height 24
click at [292, 205] on span "photo_size_select_large" at bounding box center [289, 199] width 22 height 22
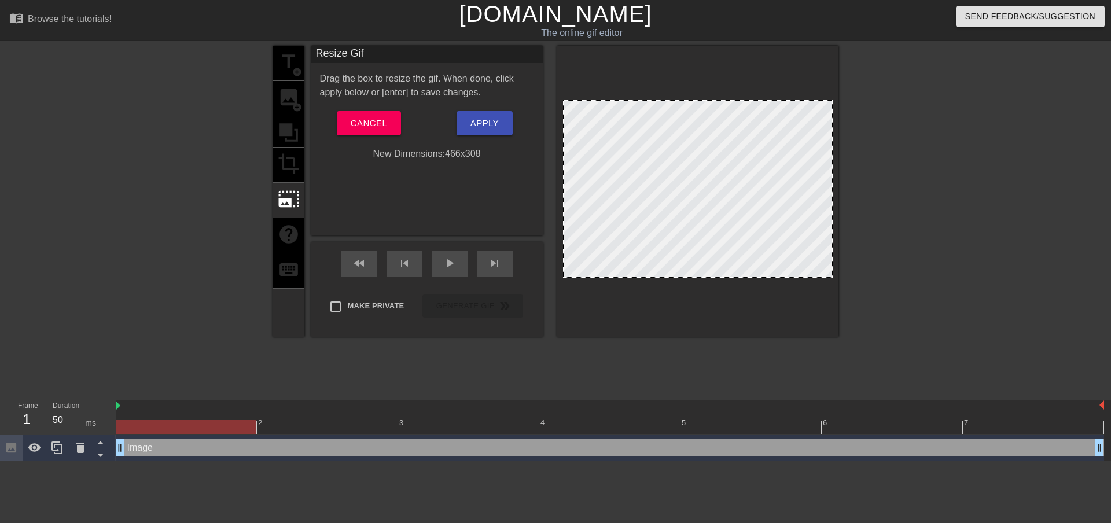
click at [831, 271] on div at bounding box center [697, 191] width 281 height 291
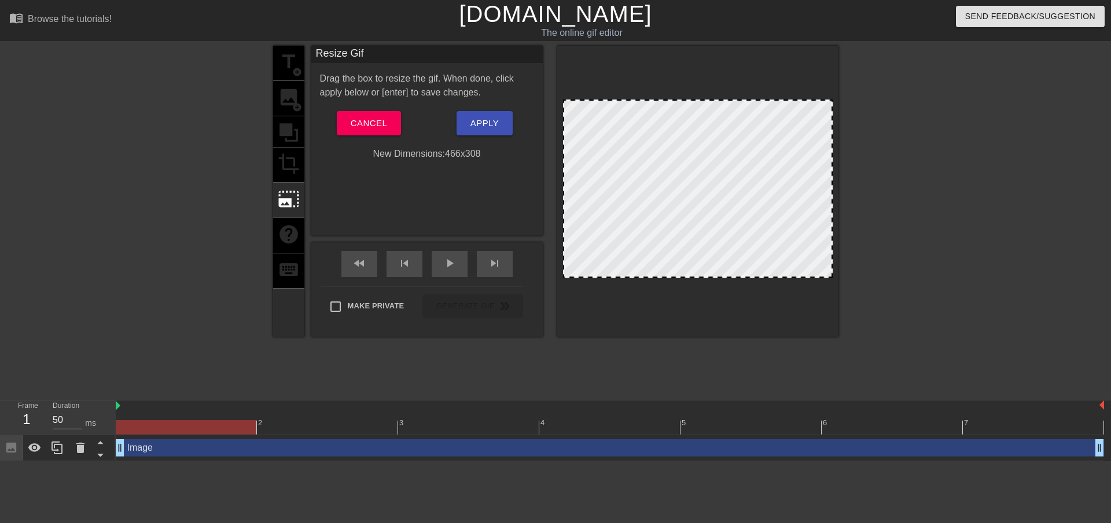
click at [814, 252] on div at bounding box center [698, 188] width 270 height 178
click at [746, 229] on div at bounding box center [698, 188] width 270 height 178
drag, startPoint x: 763, startPoint y: 241, endPoint x: 798, endPoint y: 252, distance: 36.2
click at [784, 251] on div at bounding box center [698, 188] width 270 height 178
drag, startPoint x: 801, startPoint y: 250, endPoint x: 787, endPoint y: 215, distance: 37.7
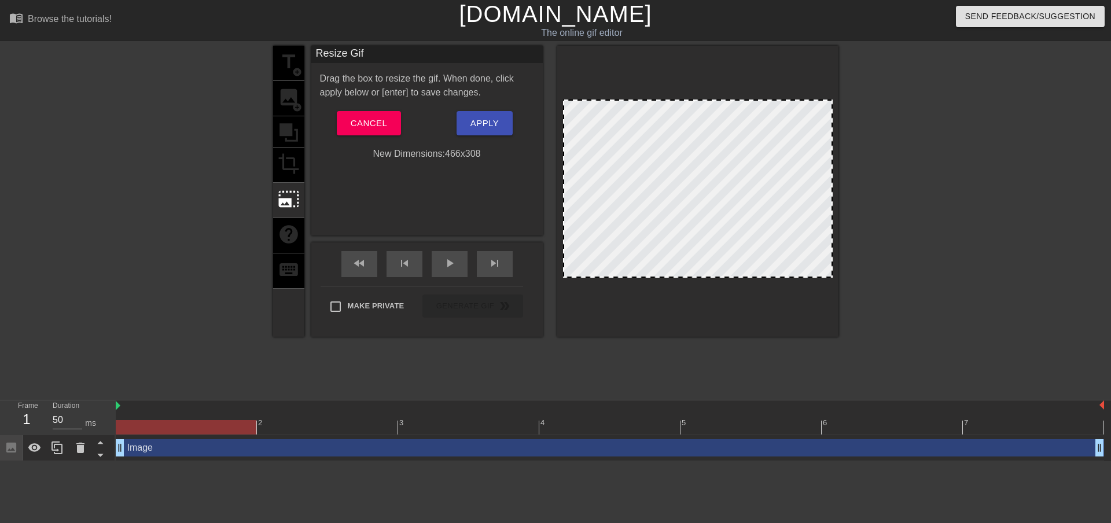
click at [801, 249] on div at bounding box center [698, 188] width 270 height 178
click at [394, 122] on button "Cancel" at bounding box center [369, 123] width 64 height 24
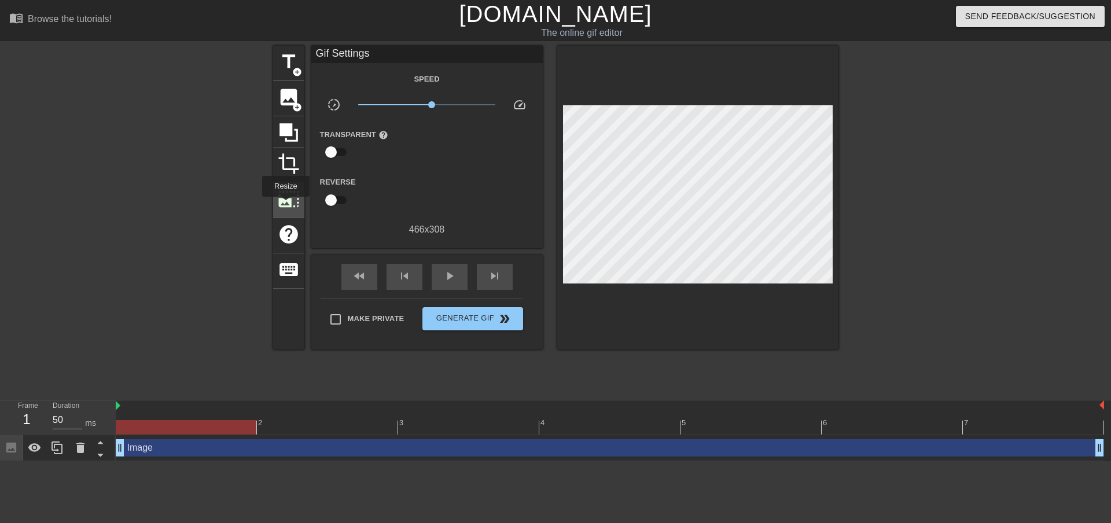
click at [284, 197] on span "photo_size_select_large" at bounding box center [289, 199] width 22 height 22
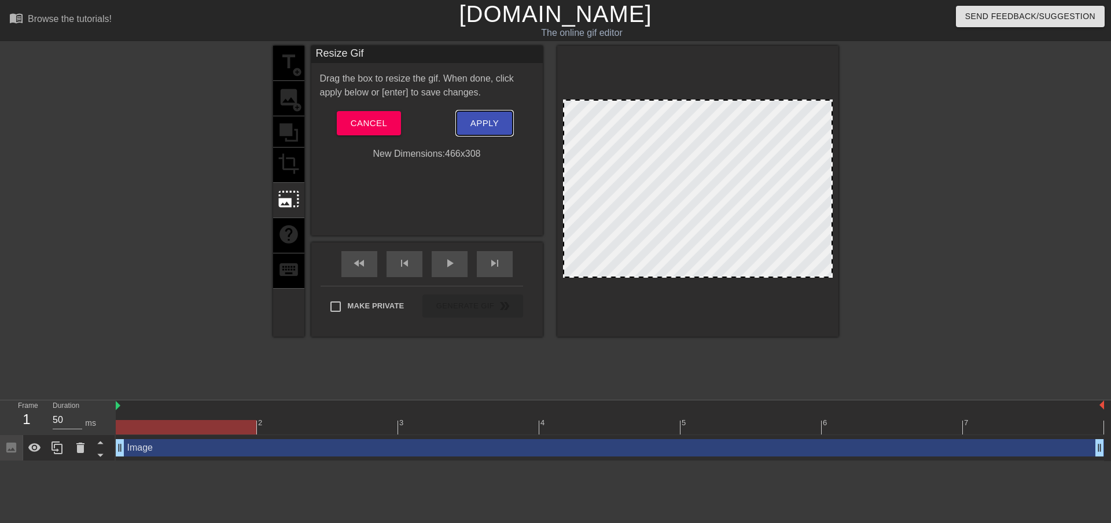
click at [489, 119] on span "Apply" at bounding box center [484, 123] width 28 height 15
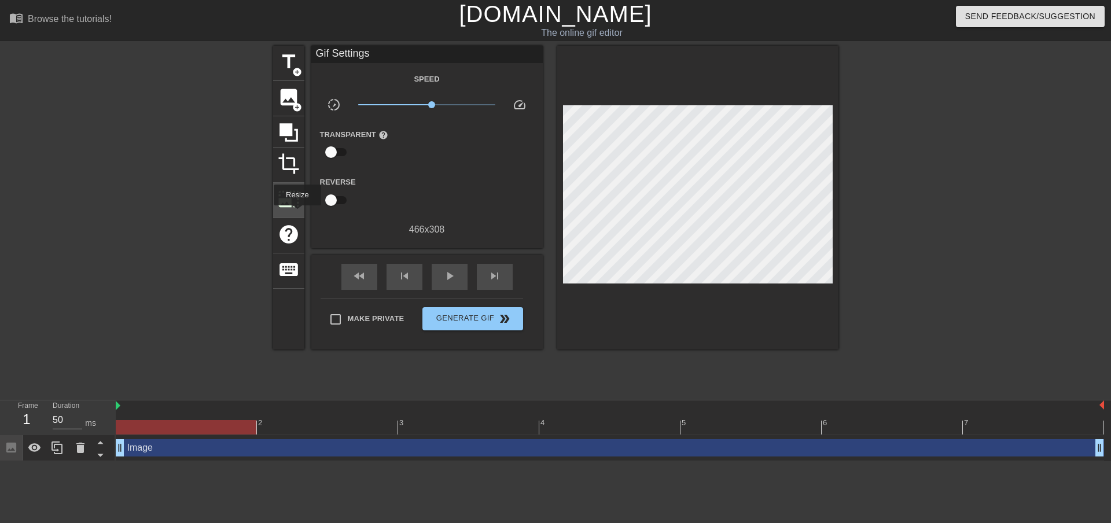
click at [283, 207] on span "photo_size_select_large" at bounding box center [289, 199] width 22 height 22
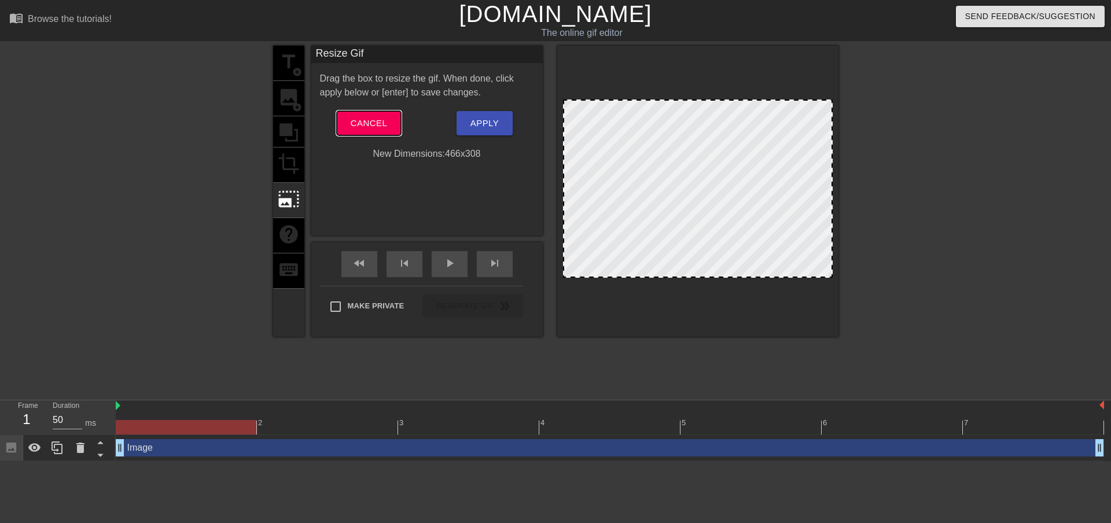
click at [389, 126] on button "Cancel" at bounding box center [369, 123] width 64 height 24
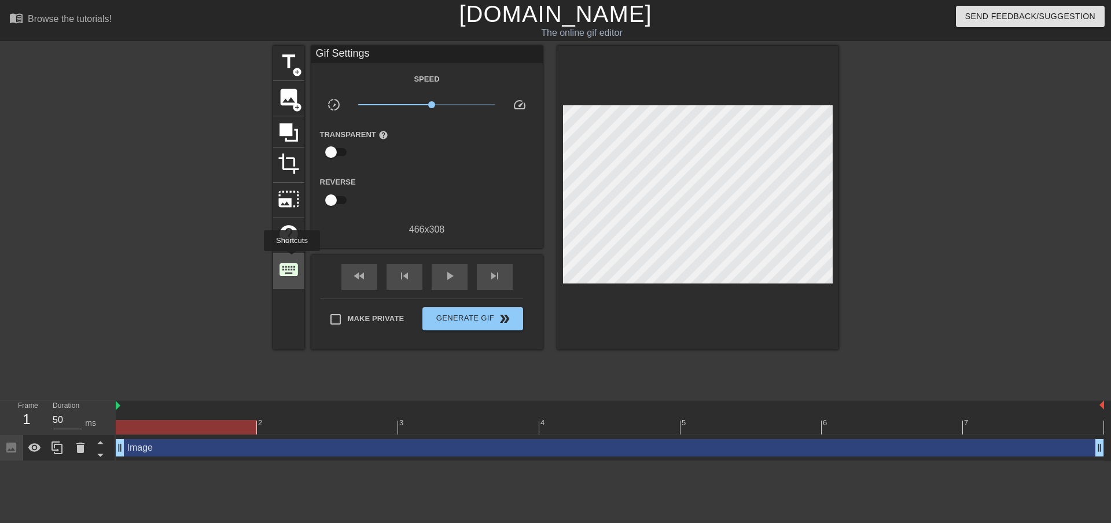
click at [292, 259] on span "keyboard" at bounding box center [289, 270] width 22 height 22
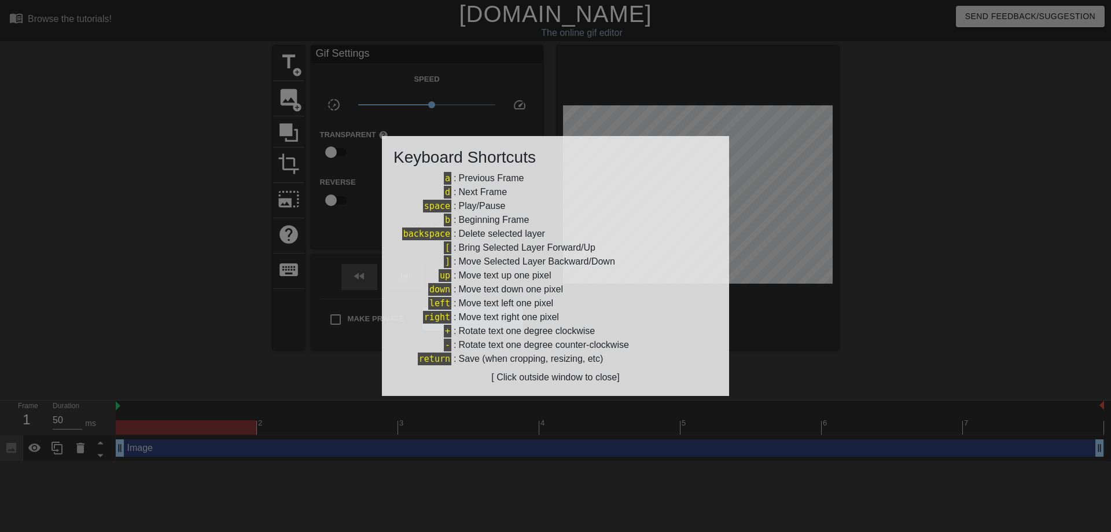
click at [898, 121] on div at bounding box center [555, 266] width 1111 height 532
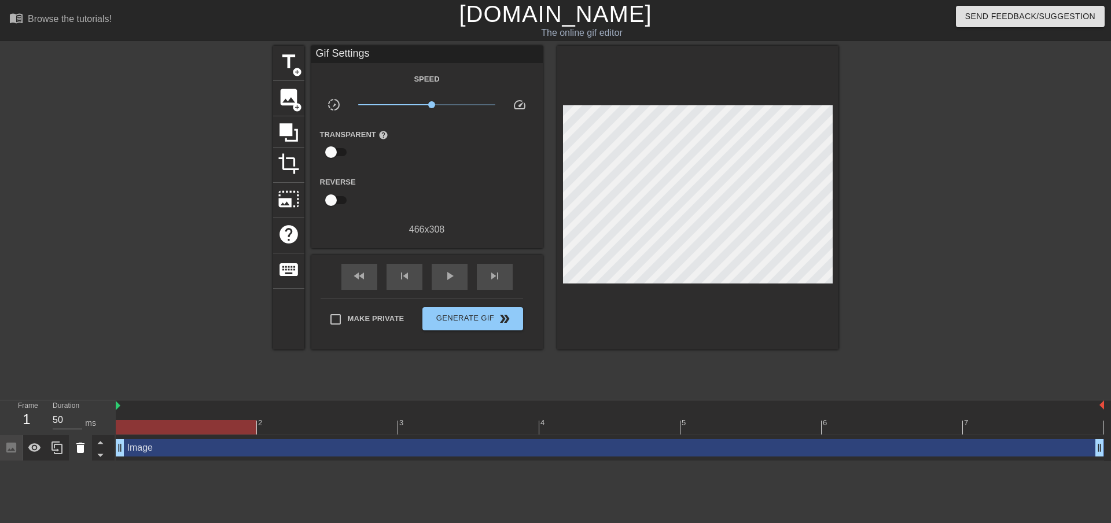
click at [84, 444] on icon at bounding box center [80, 448] width 14 height 14
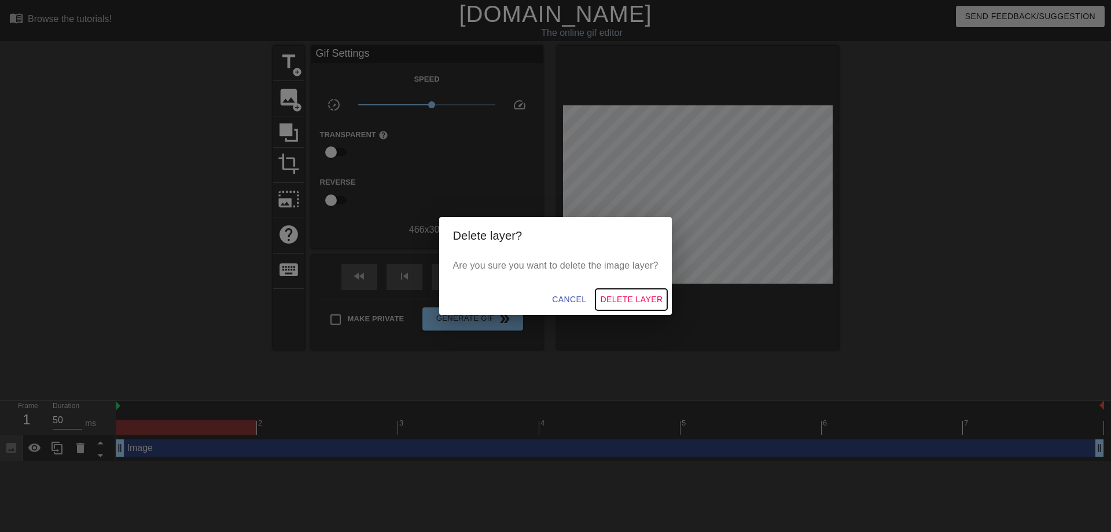
click at [622, 291] on button "Delete Layer" at bounding box center [631, 299] width 72 height 21
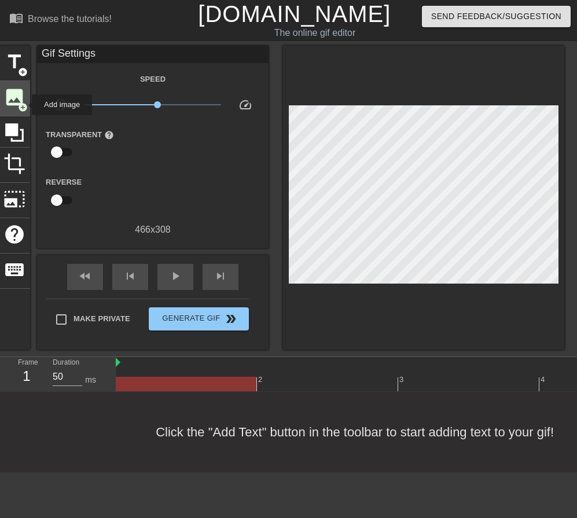
click at [24, 105] on span "add_circle" at bounding box center [23, 107] width 10 height 10
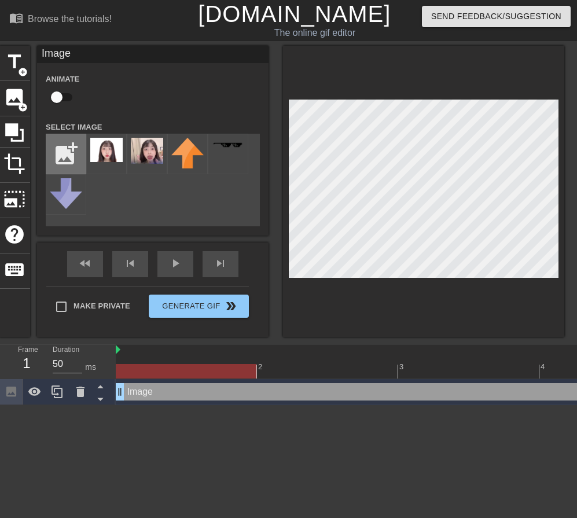
click at [60, 154] on input "file" at bounding box center [65, 153] width 39 height 39
type input "C:\fakepath\Adobe Express - file.png"
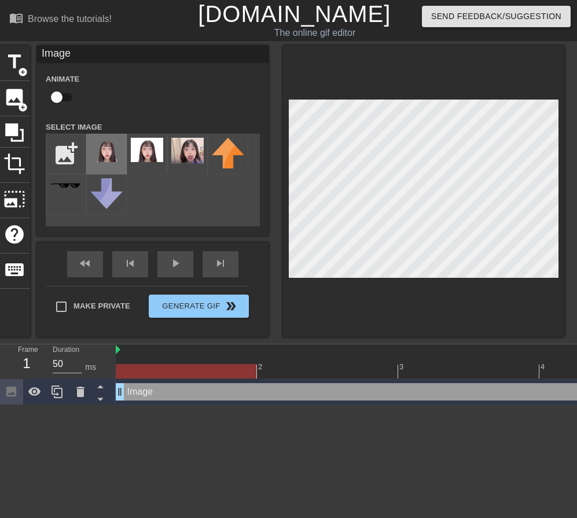
click at [111, 161] on img at bounding box center [106, 150] width 32 height 24
click at [169, 268] on span "play_arrow" at bounding box center [175, 263] width 14 height 14
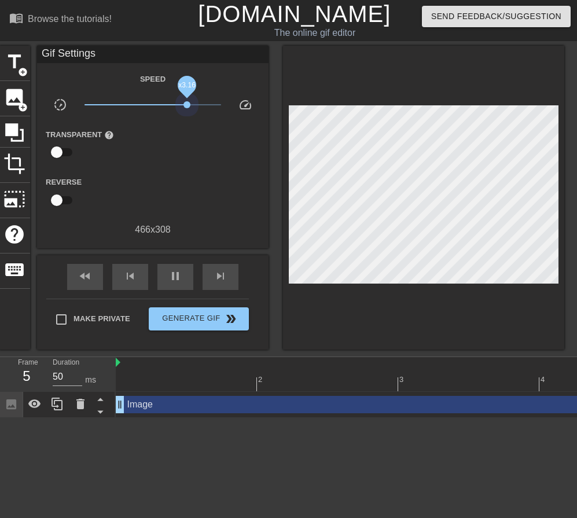
drag, startPoint x: 160, startPoint y: 99, endPoint x: 188, endPoint y: 99, distance: 28.3
click at [188, 99] on span "x3.16" at bounding box center [152, 105] width 137 height 14
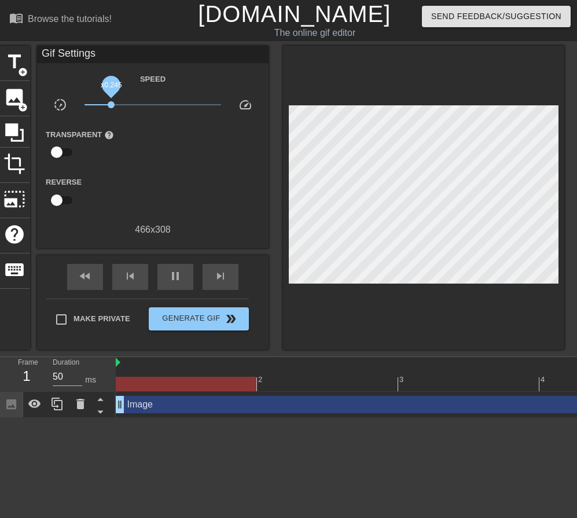
drag, startPoint x: 188, startPoint y: 100, endPoint x: 111, endPoint y: 103, distance: 77.0
click at [111, 103] on span "x0.245" at bounding box center [111, 104] width 7 height 7
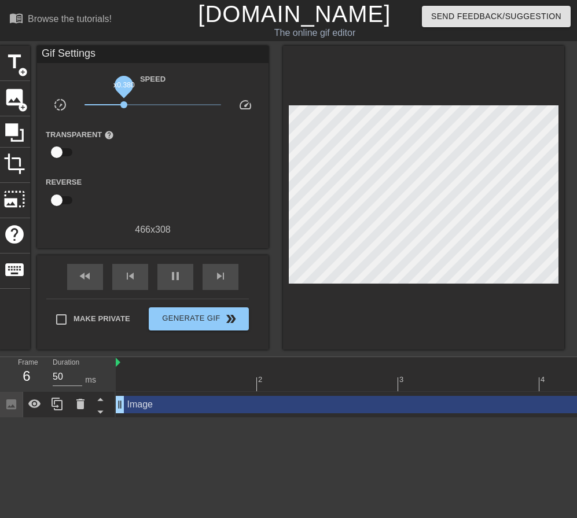
drag, startPoint x: 111, startPoint y: 103, endPoint x: 129, endPoint y: 105, distance: 18.0
click at [127, 105] on span "x0.380" at bounding box center [123, 104] width 7 height 7
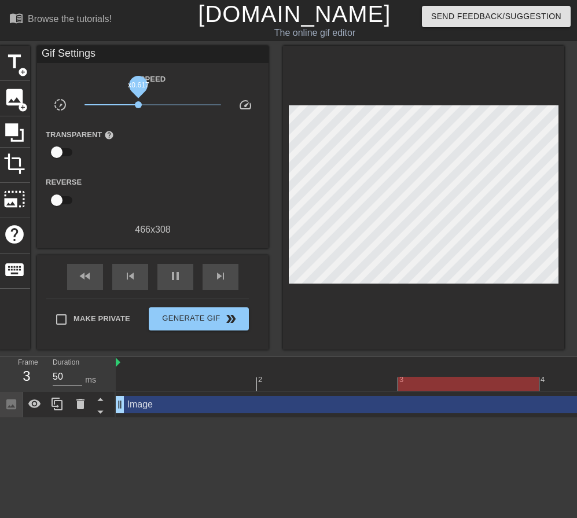
drag, startPoint x: 131, startPoint y: 106, endPoint x: 139, endPoint y: 106, distance: 7.5
click at [139, 106] on span "x0.617" at bounding box center [138, 104] width 7 height 7
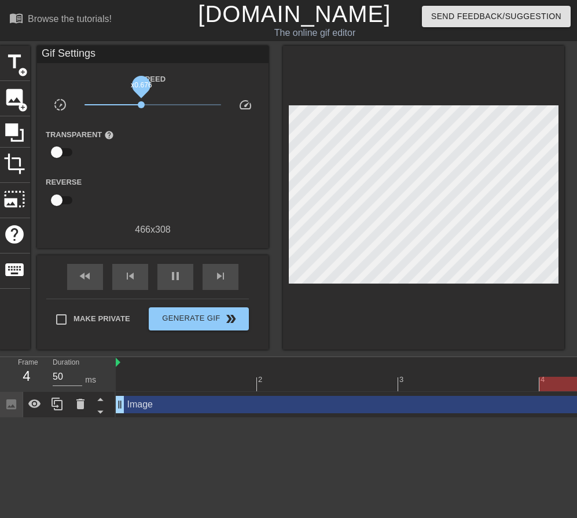
click at [143, 106] on span "x0.676" at bounding box center [141, 104] width 7 height 7
drag, startPoint x: 143, startPoint y: 106, endPoint x: 150, endPoint y: 106, distance: 6.4
click at [150, 106] on span "x0.804" at bounding box center [146, 104] width 7 height 7
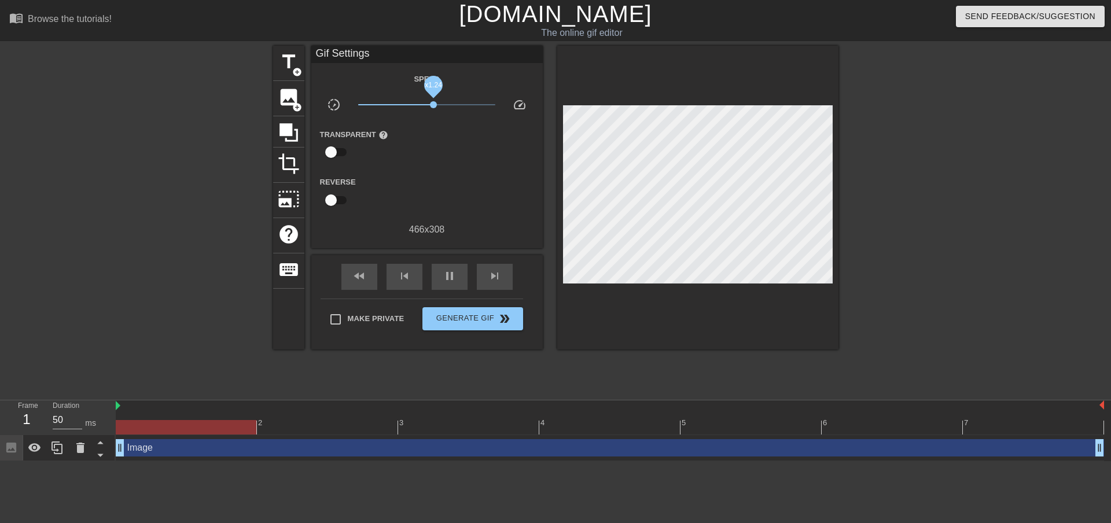
drag, startPoint x: 426, startPoint y: 105, endPoint x: 437, endPoint y: 105, distance: 10.4
click at [436, 105] on span "x1.24" at bounding box center [433, 104] width 7 height 7
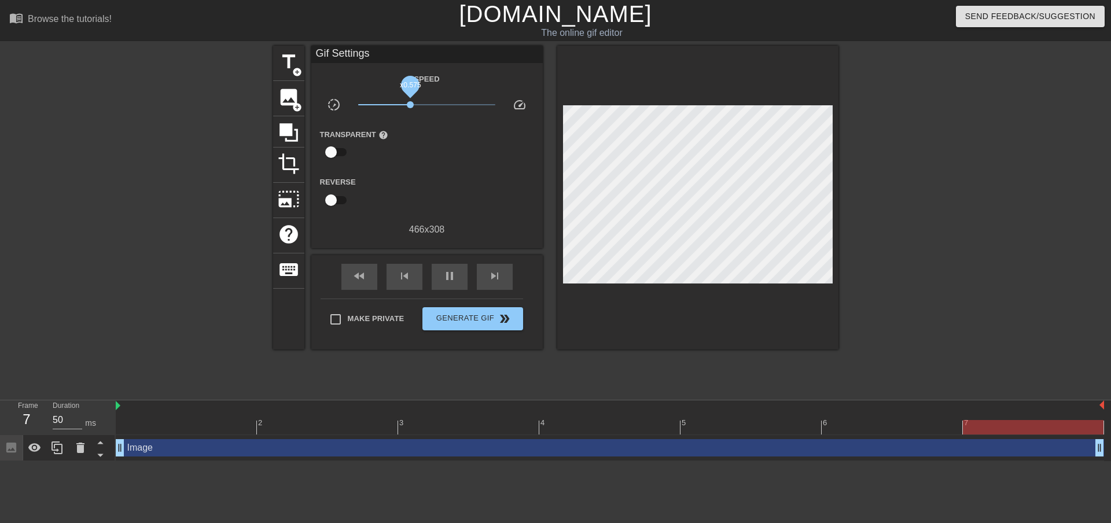
drag, startPoint x: 437, startPoint y: 105, endPoint x: 410, endPoint y: 104, distance: 26.6
click at [410, 104] on span "x0.575" at bounding box center [410, 104] width 7 height 7
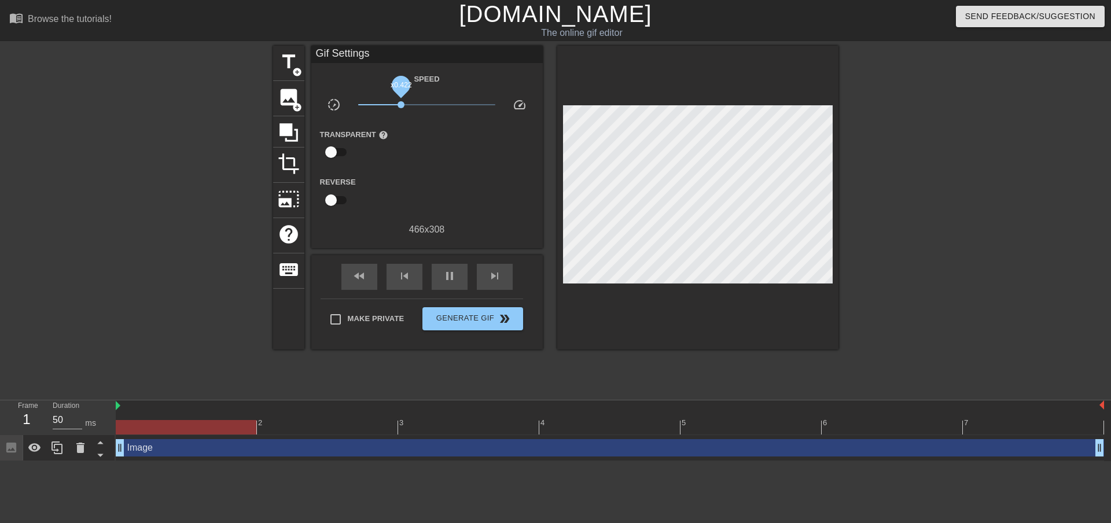
drag, startPoint x: 404, startPoint y: 103, endPoint x: 398, endPoint y: 102, distance: 5.9
click at [398, 102] on span "x0.422" at bounding box center [400, 104] width 7 height 7
click at [406, 102] on span "x0.490" at bounding box center [405, 104] width 7 height 7
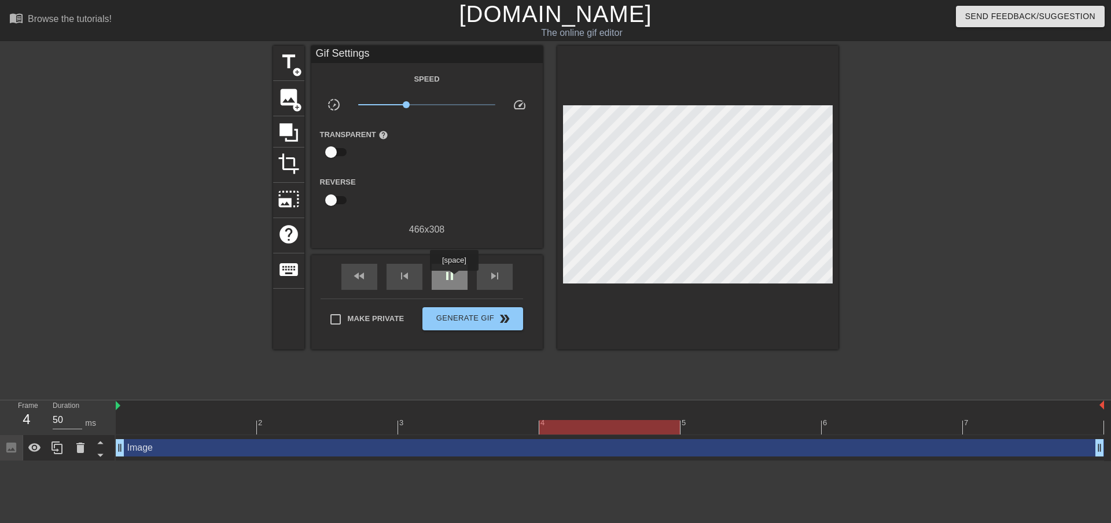
click at [454, 279] on span "pause" at bounding box center [450, 276] width 14 height 14
click at [626, 426] on div at bounding box center [610, 427] width 988 height 14
click at [645, 452] on div "Image drag_handle drag_handle" at bounding box center [610, 447] width 988 height 17
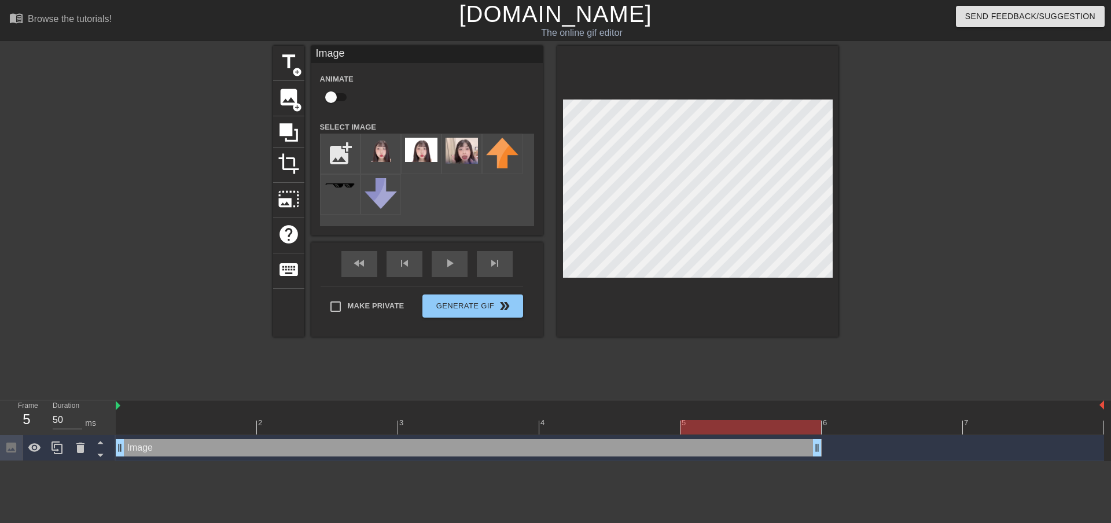
drag, startPoint x: 1100, startPoint y: 451, endPoint x: 812, endPoint y: 456, distance: 288.1
click at [812, 456] on div "Image drag_handle drag_handle" at bounding box center [610, 448] width 988 height 26
click at [55, 447] on icon at bounding box center [56, 447] width 11 height 13
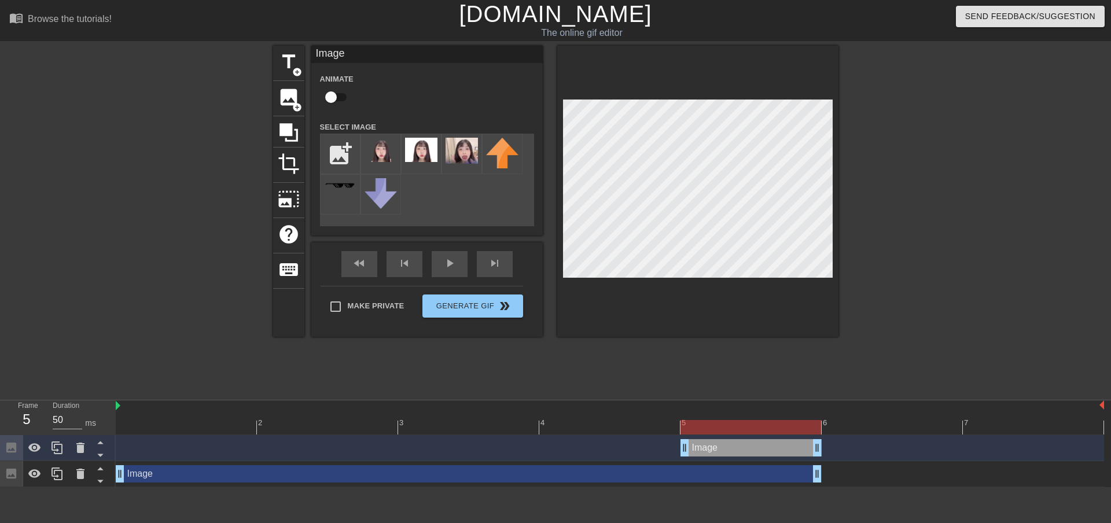
drag, startPoint x: 118, startPoint y: 447, endPoint x: 692, endPoint y: 478, distance: 574.6
click at [692, 478] on div "Image drag_handle drag_handle Image drag_handle drag_handle" at bounding box center [613, 461] width 995 height 52
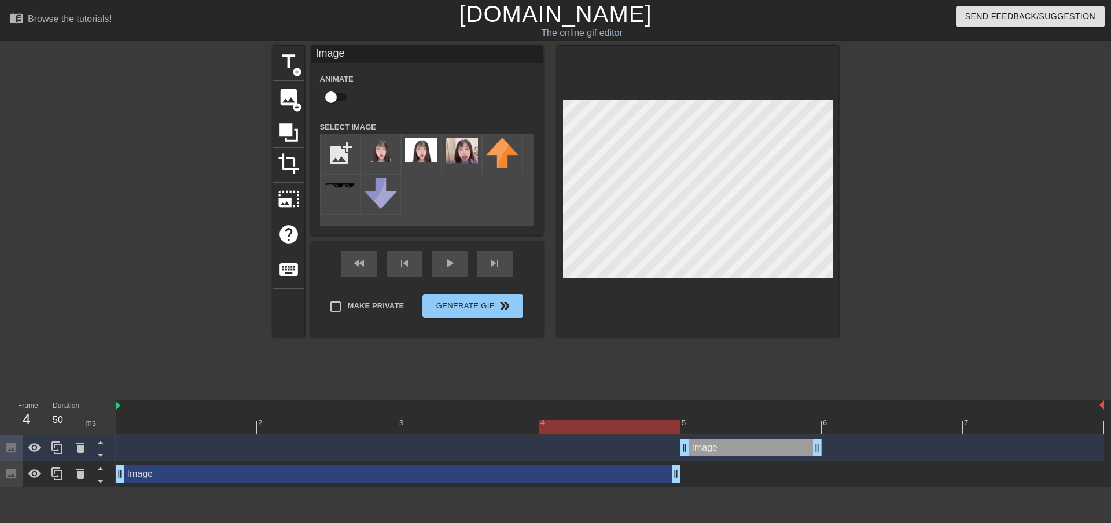
drag, startPoint x: 813, startPoint y: 475, endPoint x: 712, endPoint y: 475, distance: 101.2
click at [712, 475] on div "Image drag_handle drag_handle" at bounding box center [610, 473] width 988 height 17
drag, startPoint x: 738, startPoint y: 450, endPoint x: 730, endPoint y: 449, distance: 8.2
click at [730, 449] on div "Image drag_handle drag_handle" at bounding box center [750, 447] width 141 height 17
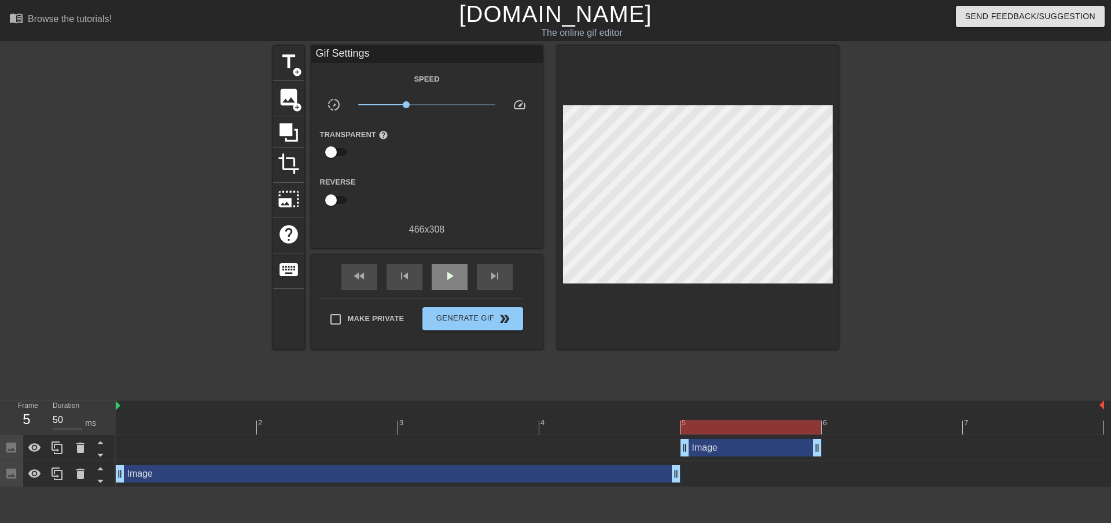
click at [460, 259] on div "fast_rewind skip_previous play_arrow skip_next" at bounding box center [427, 276] width 189 height 43
click at [456, 267] on div "play_arrow" at bounding box center [450, 277] width 36 height 26
click at [456, 267] on div "pause" at bounding box center [450, 277] width 36 height 26
click at [847, 432] on div at bounding box center [610, 427] width 988 height 14
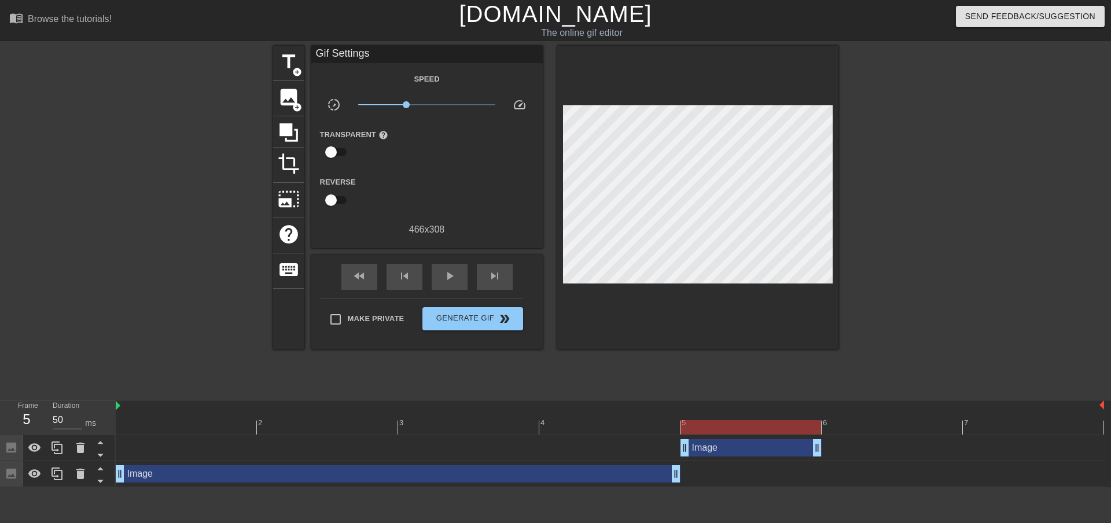
click at [746, 423] on div at bounding box center [610, 427] width 988 height 14
click at [879, 425] on div at bounding box center [610, 427] width 988 height 14
click at [778, 425] on div at bounding box center [610, 427] width 988 height 14
click at [854, 423] on div at bounding box center [610, 427] width 988 height 14
click at [789, 423] on div at bounding box center [610, 427] width 988 height 14
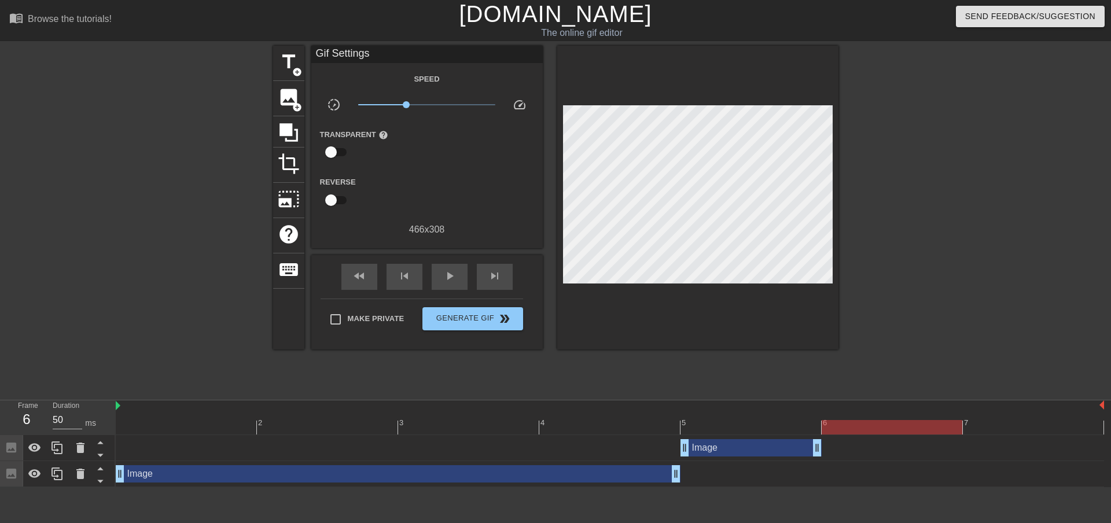
click at [866, 422] on div at bounding box center [610, 427] width 988 height 14
click at [797, 422] on div at bounding box center [610, 427] width 988 height 14
click at [875, 424] on div at bounding box center [610, 427] width 988 height 14
click at [802, 425] on div at bounding box center [610, 427] width 988 height 14
click at [868, 425] on div at bounding box center [610, 427] width 988 height 14
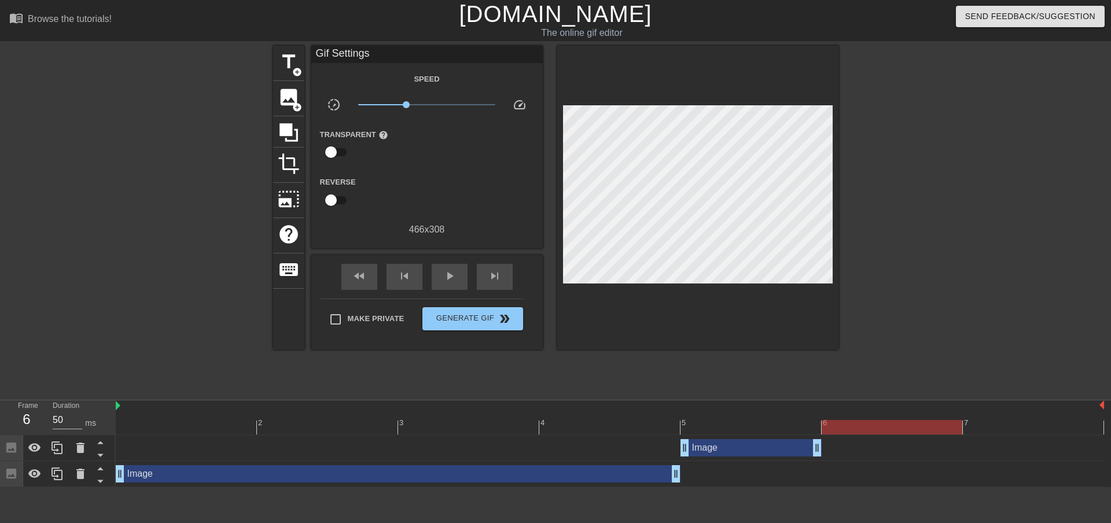
click at [773, 444] on div "Image drag_handle drag_handle" at bounding box center [750, 447] width 141 height 17
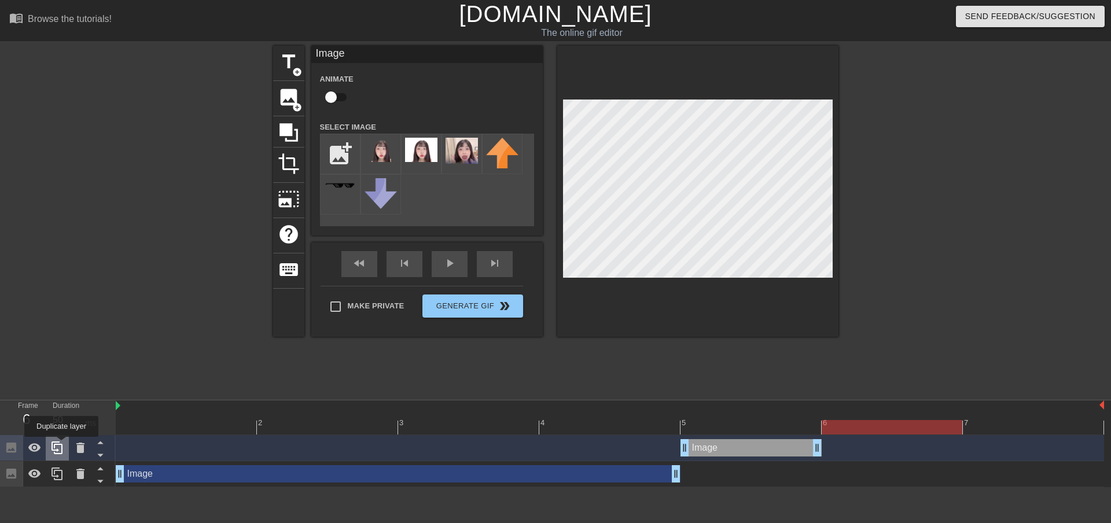
click at [60, 444] on icon at bounding box center [57, 448] width 14 height 14
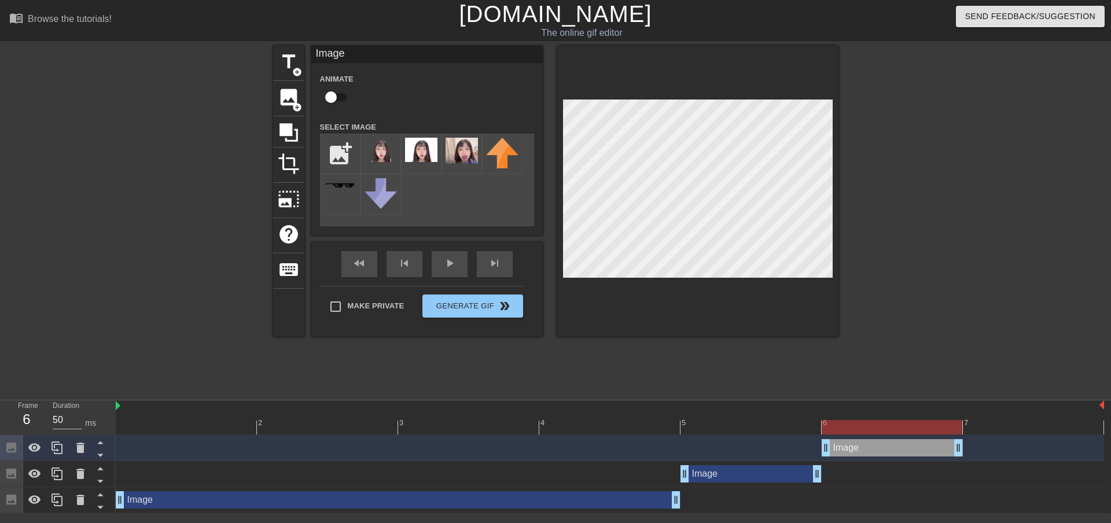
drag, startPoint x: 781, startPoint y: 447, endPoint x: 884, endPoint y: 448, distance: 103.0
click at [884, 448] on div "Image drag_handle drag_handle" at bounding box center [891, 447] width 141 height 17
click at [452, 264] on div "play_arrow" at bounding box center [450, 264] width 36 height 26
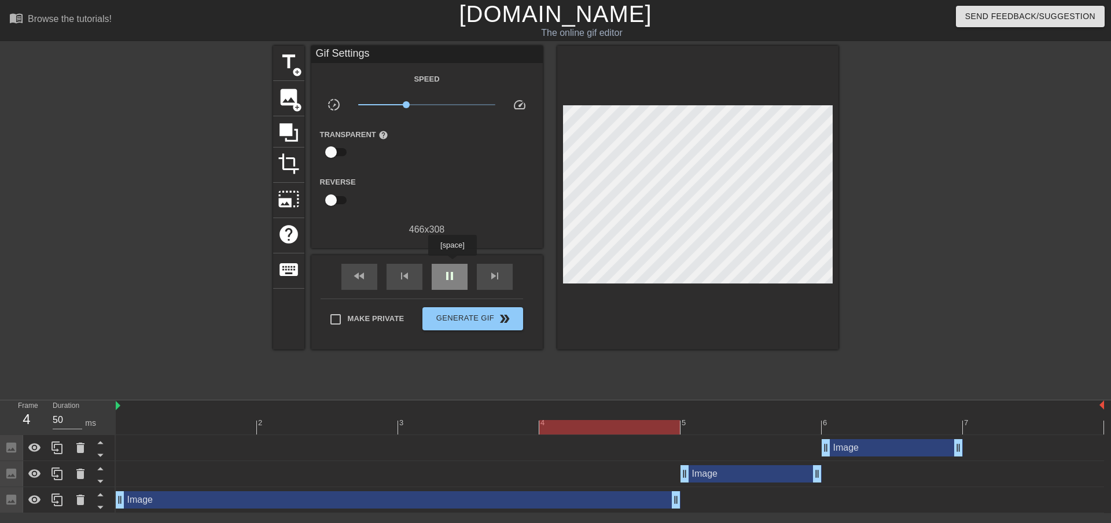
click at [452, 264] on div "pause" at bounding box center [450, 277] width 36 height 26
click at [884, 418] on div "6" at bounding box center [891, 419] width 141 height 14
click at [1033, 434] on div "2 3 4 5 6 7" at bounding box center [610, 417] width 988 height 35
click at [1033, 429] on div at bounding box center [610, 427] width 988 height 14
click at [900, 430] on div at bounding box center [610, 427] width 988 height 14
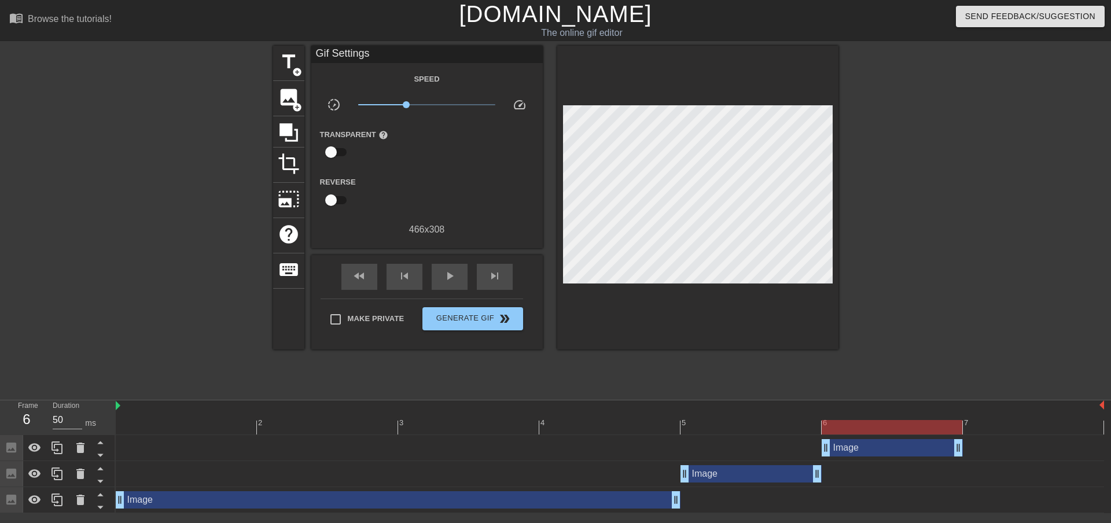
click at [904, 445] on div "Image drag_handle drag_handle" at bounding box center [891, 447] width 141 height 17
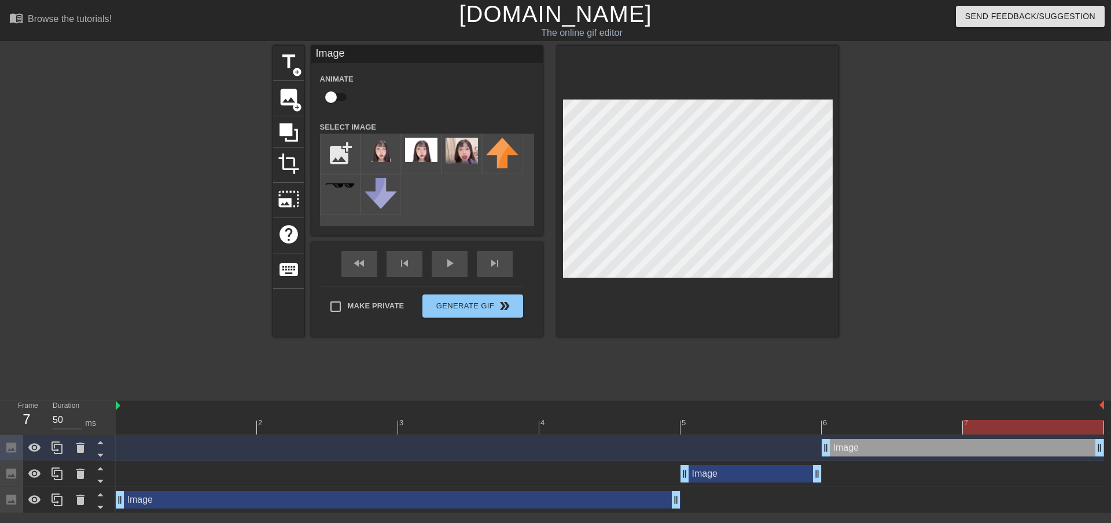
drag, startPoint x: 959, startPoint y: 450, endPoint x: 1084, endPoint y: 444, distance: 125.1
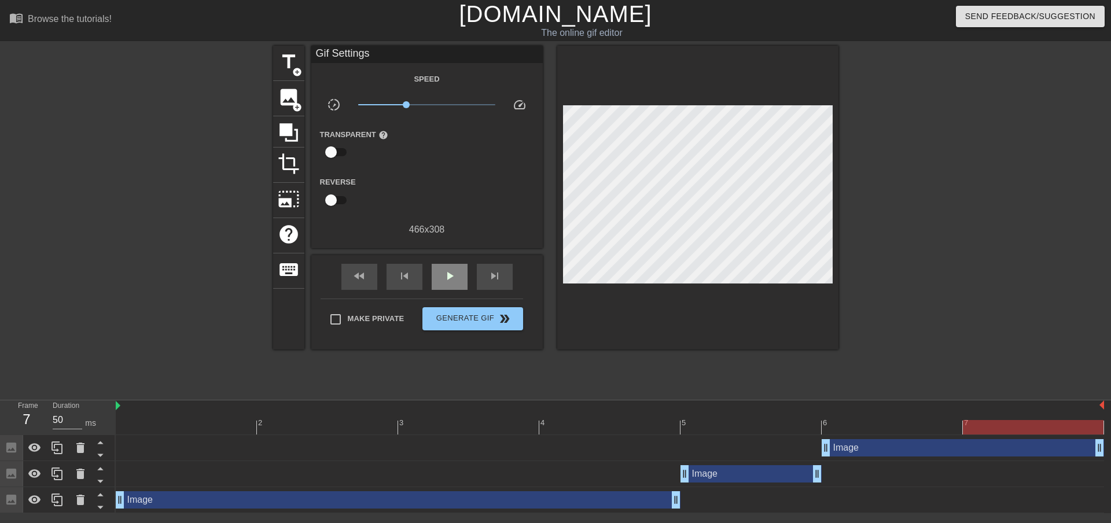
click at [455, 258] on div "fast_rewind skip_previous play_arrow skip_next" at bounding box center [427, 276] width 189 height 43
click at [454, 260] on div "fast_rewind skip_previous play_arrow skip_next" at bounding box center [427, 276] width 189 height 43
click at [451, 272] on span "play_arrow" at bounding box center [450, 276] width 14 height 14
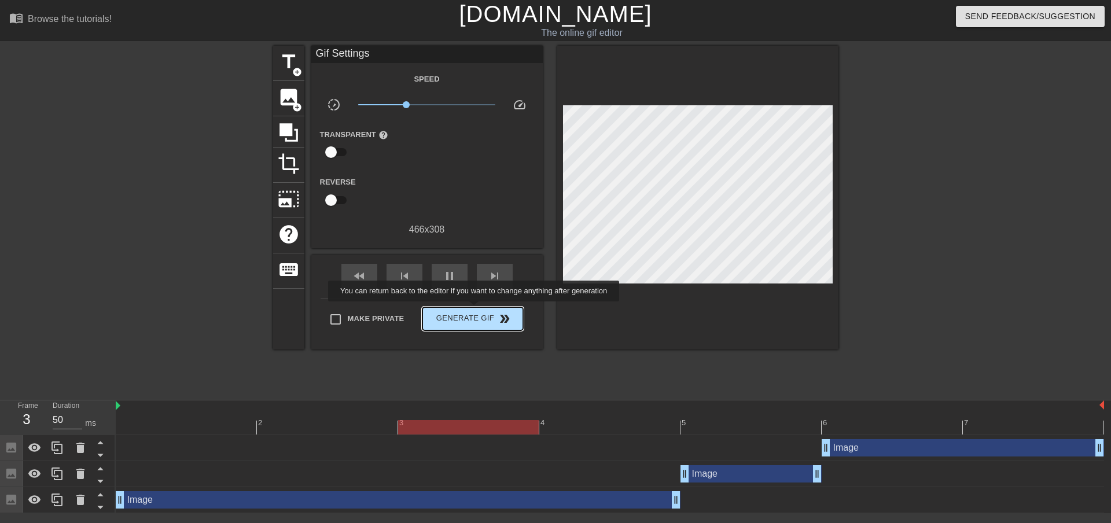
click at [474, 314] on span "Generate Gif double_arrow" at bounding box center [472, 319] width 91 height 14
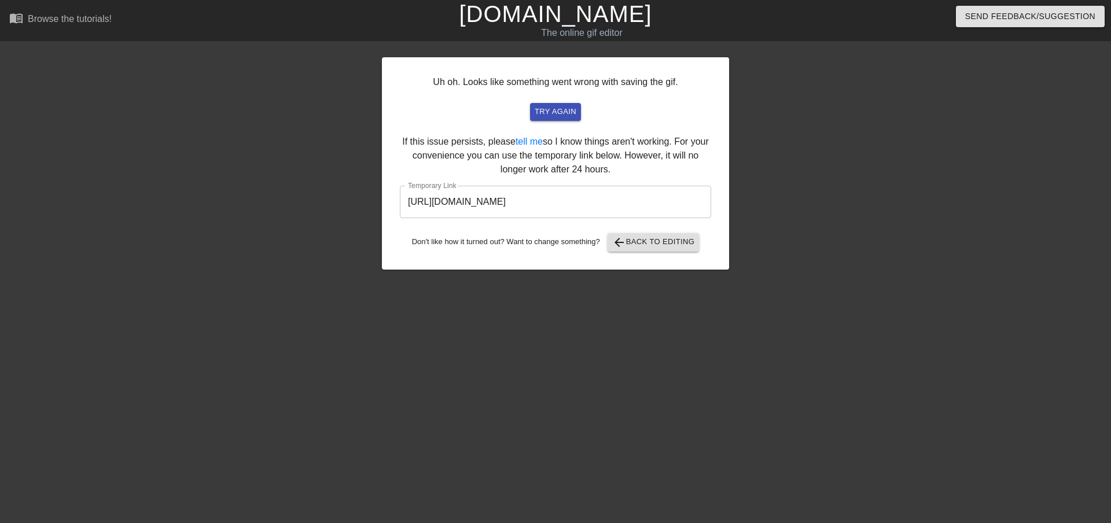
click at [596, 208] on input "[URL][DOMAIN_NAME]" at bounding box center [555, 202] width 311 height 32
click at [561, 116] on span "try again" at bounding box center [555, 111] width 42 height 13
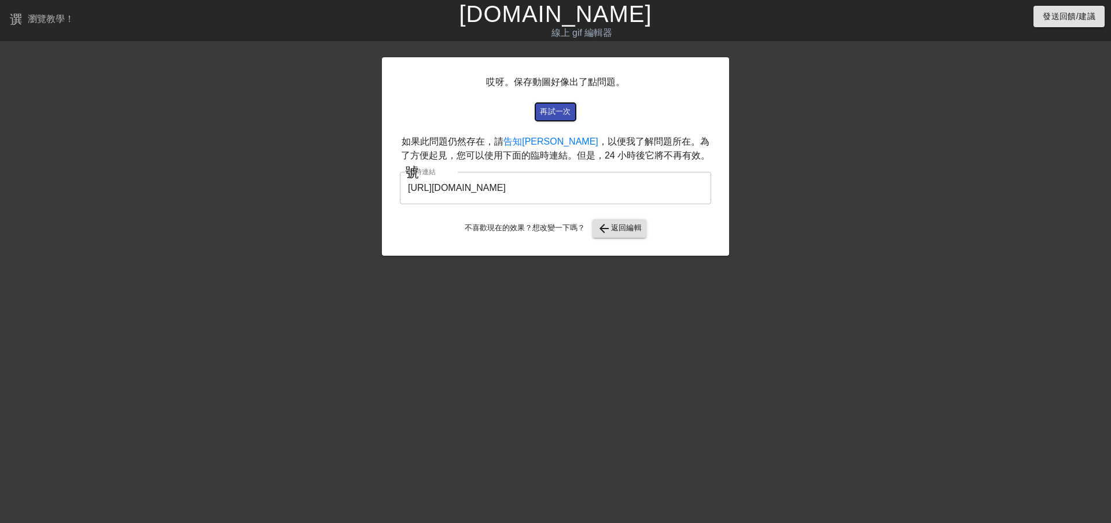
click at [552, 110] on font "再試一次" at bounding box center [555, 111] width 31 height 9
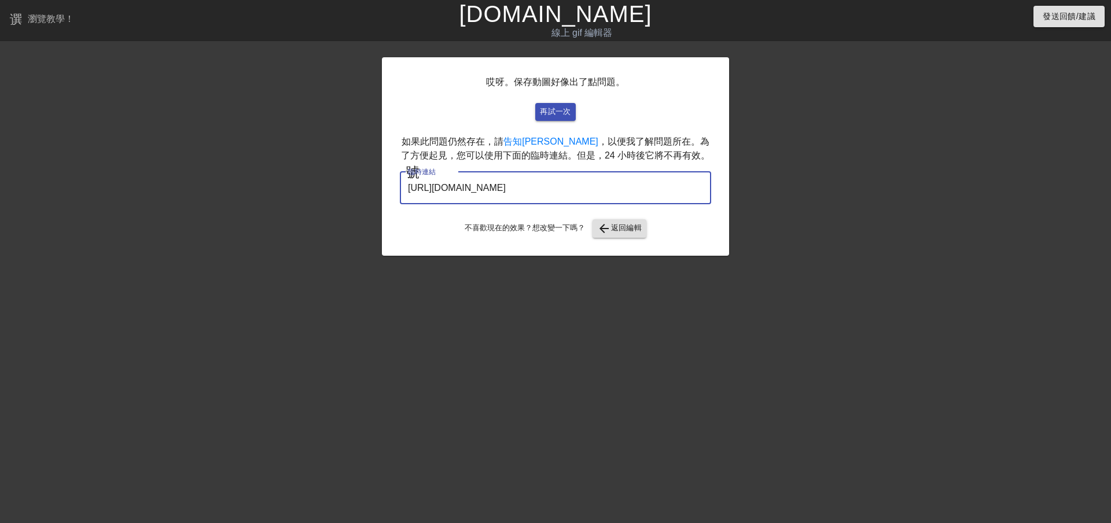
drag, startPoint x: 657, startPoint y: 189, endPoint x: 315, endPoint y: 196, distance: 342.5
click at [315, 196] on div "哎呀。保存動圖好像出了點問題。 再試一次 如果此問題仍然存在，請 告知我 ，以便我了解問題所在。為了方便起見，您可以使用下面的臨時連結。但是，24 小時後它將…" at bounding box center [555, 219] width 1111 height 347
